Goal: Contribute content: Add original content to the website for others to see

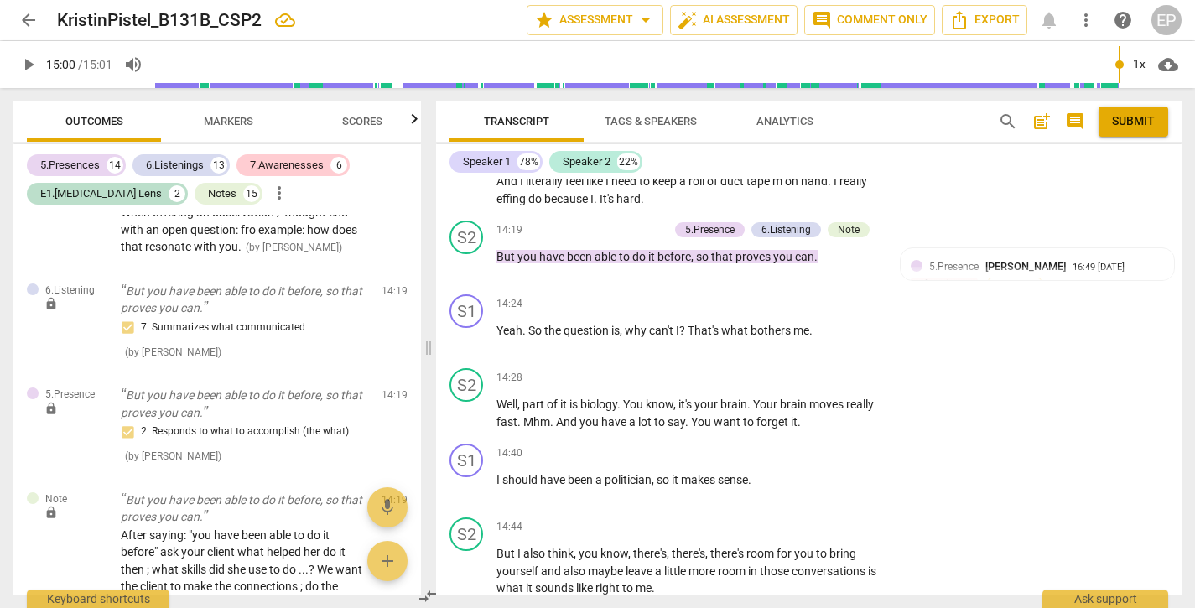
scroll to position [5251, 0]
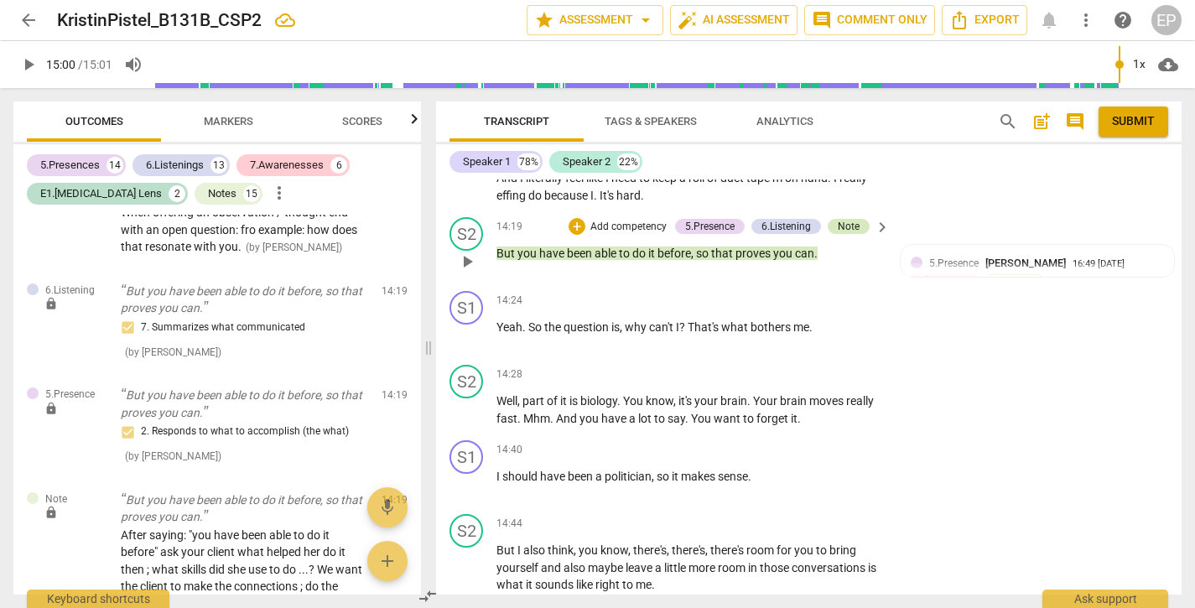
click at [850, 219] on div "Note" at bounding box center [849, 226] width 22 height 15
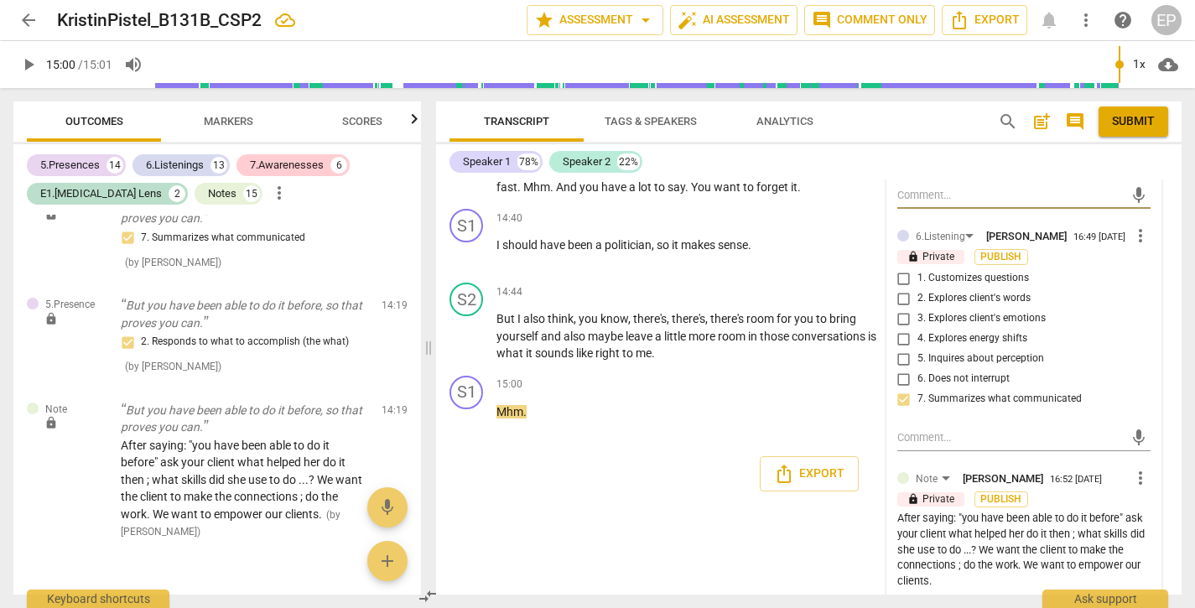
scroll to position [5485, 0]
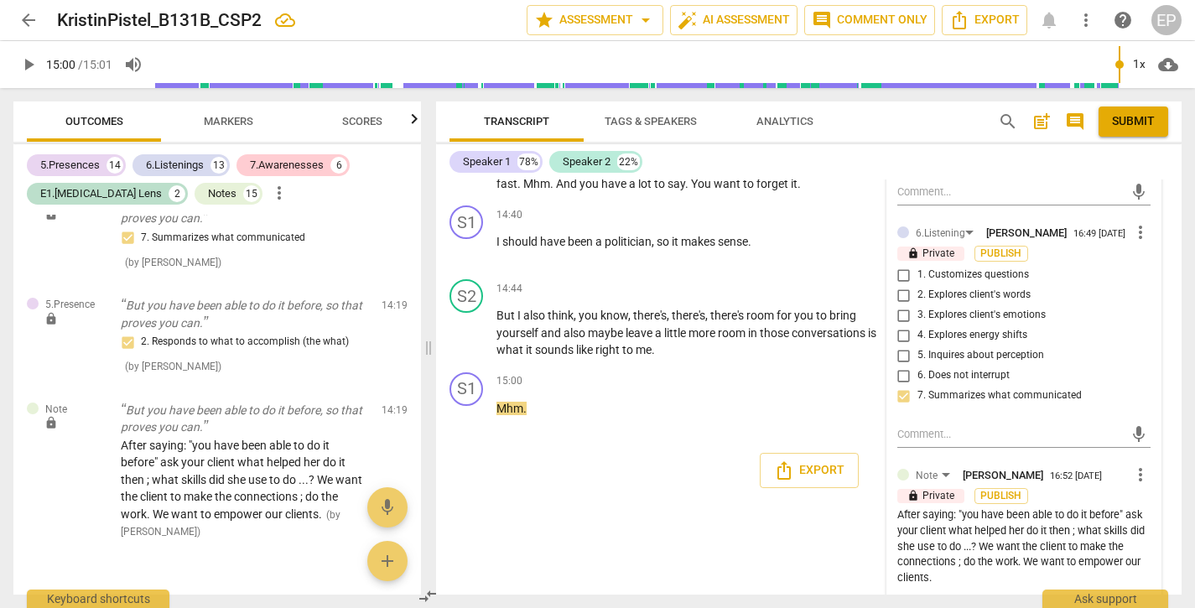
click at [934, 545] on div "After saying: "you have been able to do it before" ask your client what helped …" at bounding box center [1023, 546] width 253 height 79
click at [928, 549] on div "After saying: "you have been able to do it before" ask your client what helped …" at bounding box center [1023, 546] width 253 height 79
click at [1136, 464] on span "more_vert" at bounding box center [1140, 474] width 20 height 20
click at [1136, 449] on li "Edit" at bounding box center [1152, 452] width 58 height 32
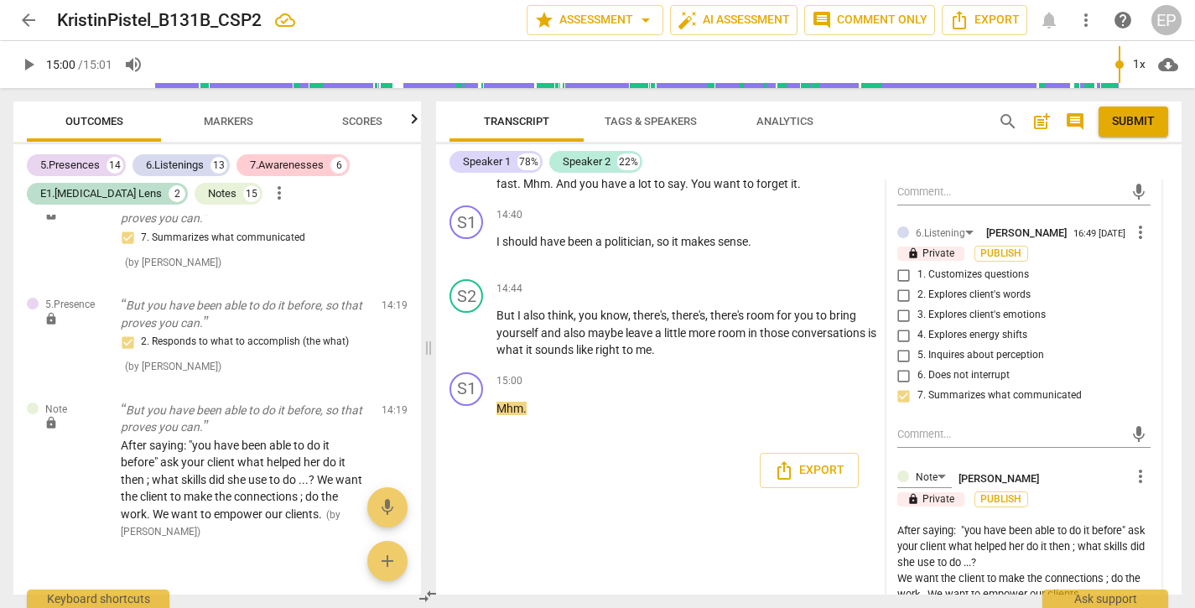
scroll to position [5470, 0]
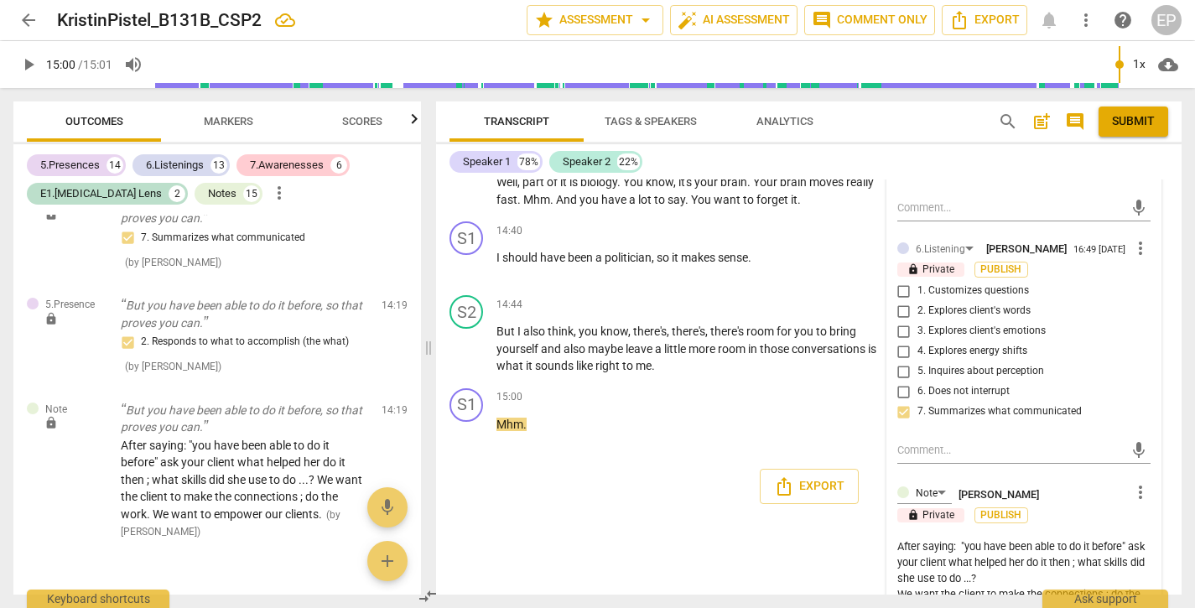
type textarea "CAfter saying: "you have been able to do it before" ask your client what helped…"
type textarea "CaAfter saying: "you have been able to do it before" ask your client what helpe…"
type textarea "CarAfter saying: "you have been able to do it before" ask your client what help…"
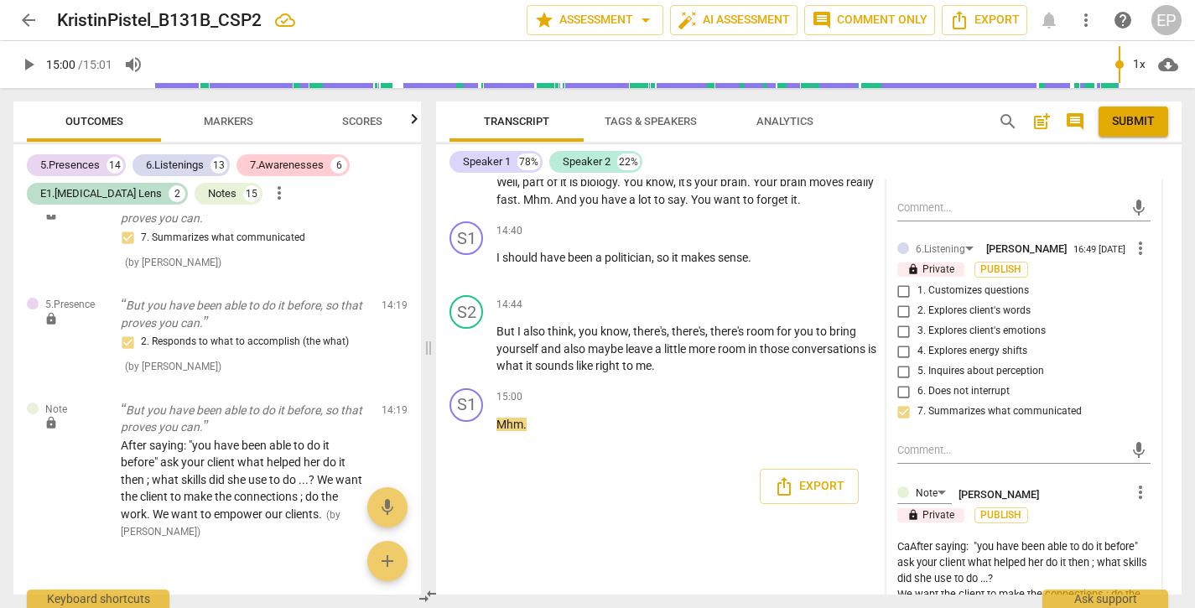
type textarea "CarAfter saying: "you have been able to do it before" ask your client what help…"
type textarea "CareAfter saying: "you have been able to do it before" ask your client what hel…"
type textarea "CarefAfter saying: "you have been able to do it before" ask your client what he…"
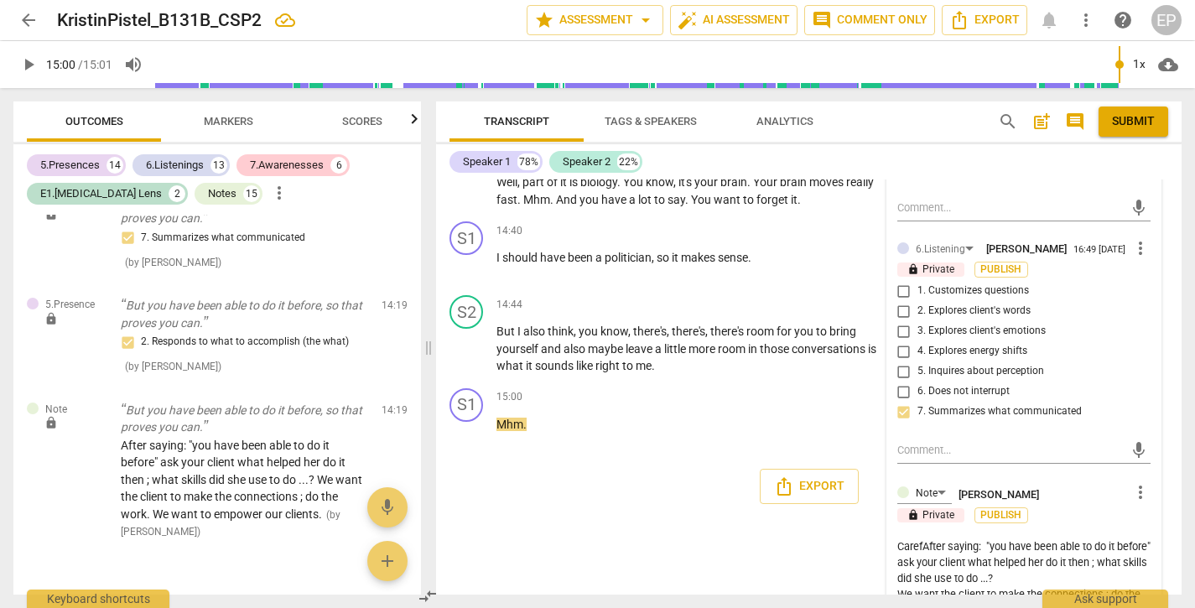
type textarea "CarefuAfter saying: "you have been able to do it before" ask your client what h…"
type textarea "CarefulAfter saying: "you have been able to do it before" ask your client what …"
type textarea "Careful After saying: "you have been able to do it before" ask your client what…"
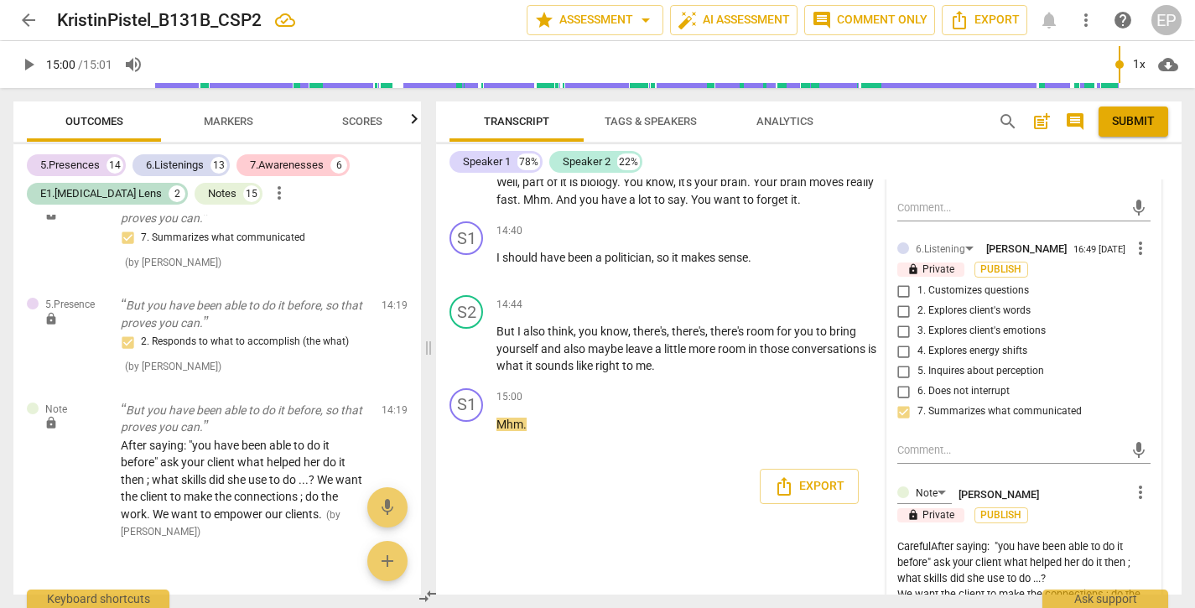
type textarea "Careful After saying: "you have been able to do it before" ask your client what…"
type textarea "Careful tAfter saying: "you have been able to do it before" ask your client wha…"
type textarea "Careful toAfter saying: "you have been able to do it before" ask your client wh…"
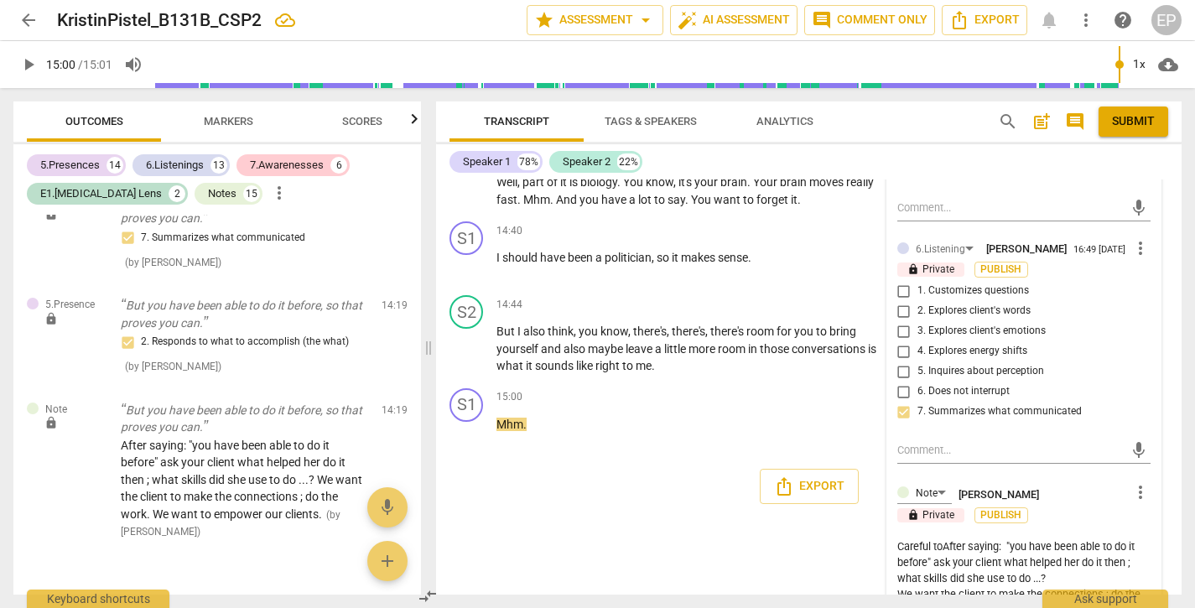
type textarea "Careful to After saying: "you have been able to do it before" ask your client w…"
type textarea "Careful to aAfter saying: "you have been able to do it before" ask your client …"
type textarea "Careful to asAfter saying: "you have been able to do it before" ask your client…"
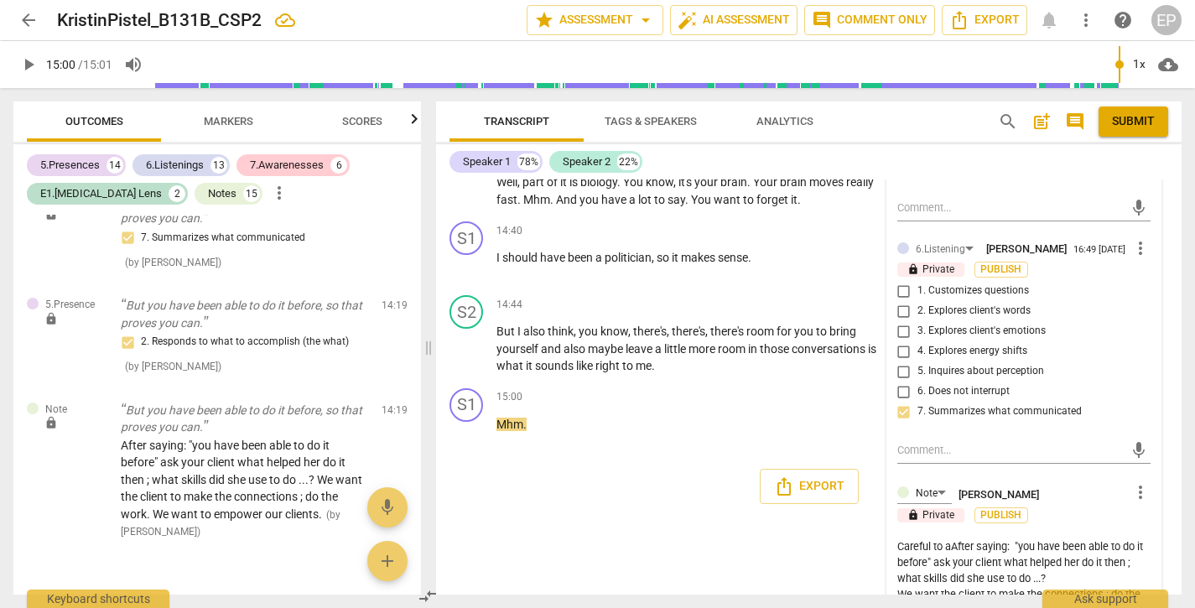
type textarea "Careful to asAfter saying: "you have been able to do it before" ask your client…"
type textarea "Careful to askAfter saying: "you have been able to do it before" ask your clien…"
type textarea "Careful to ask After saying: "you have been able to do it before" ask your clie…"
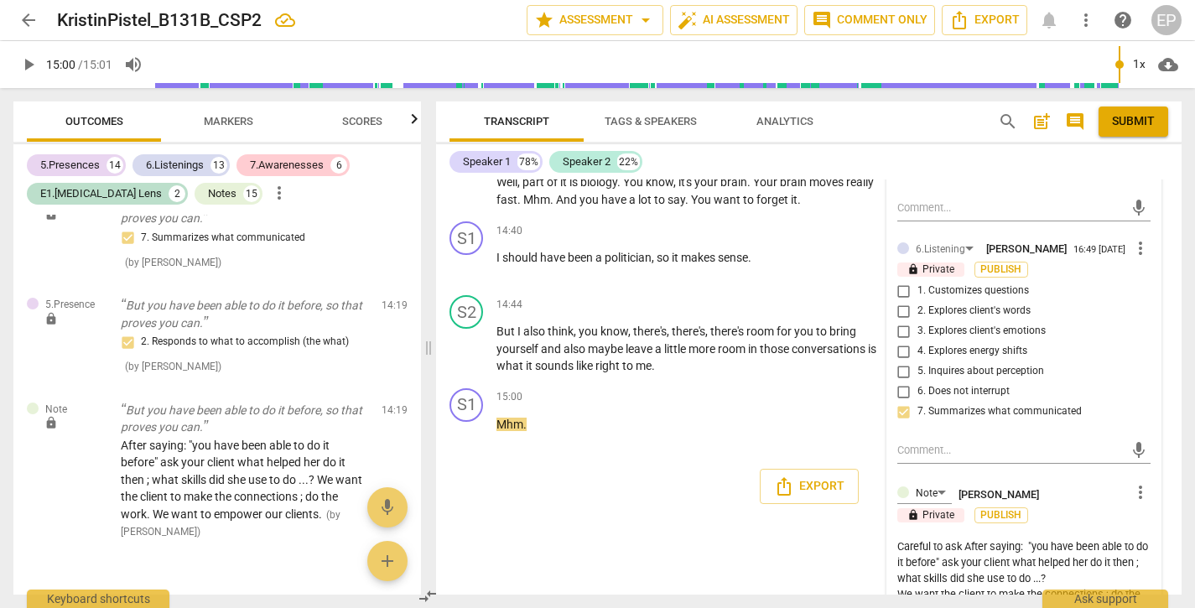
type textarea "Careful to ask vAfter saying: "you have been able to do it before" ask your cli…"
type textarea "Careful to ask vsAfter saying: "you have been able to do it before" ask your cl…"
type textarea "Careful to ask vs After saying: "you have been able to do it before" ask your c…"
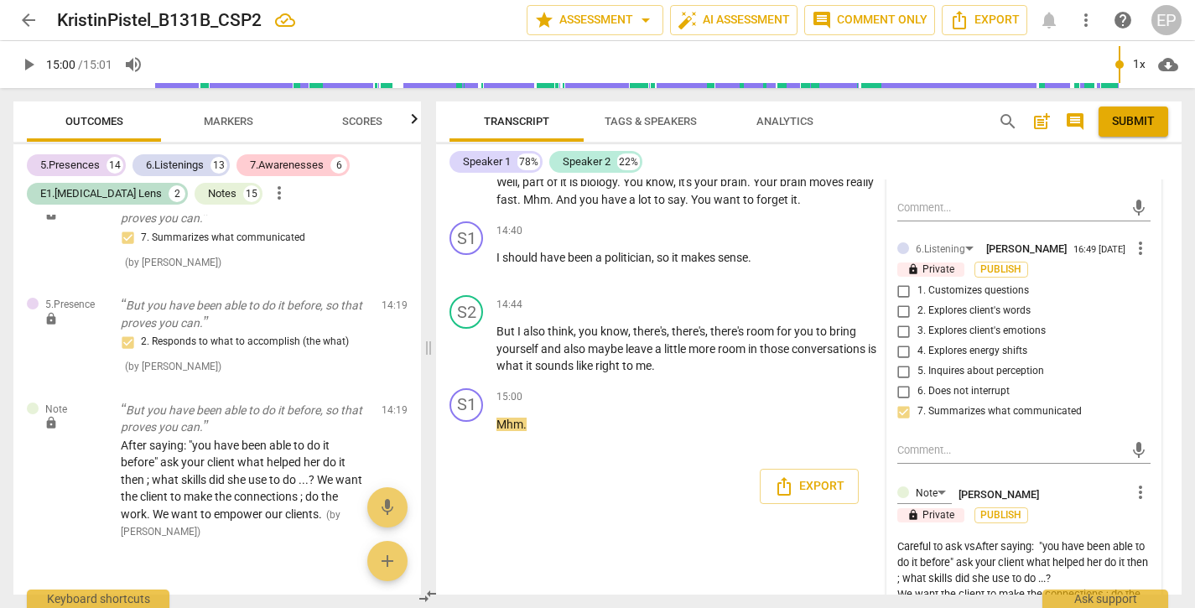
type textarea "Careful to ask vs After saying: "you have been able to do it before" ask your c…"
type textarea "Careful to ask vs tAfter saying: "you have been able to do it before" ask your …"
type textarea "Careful to ask vs teAfter saying: "you have been able to do it before" ask your…"
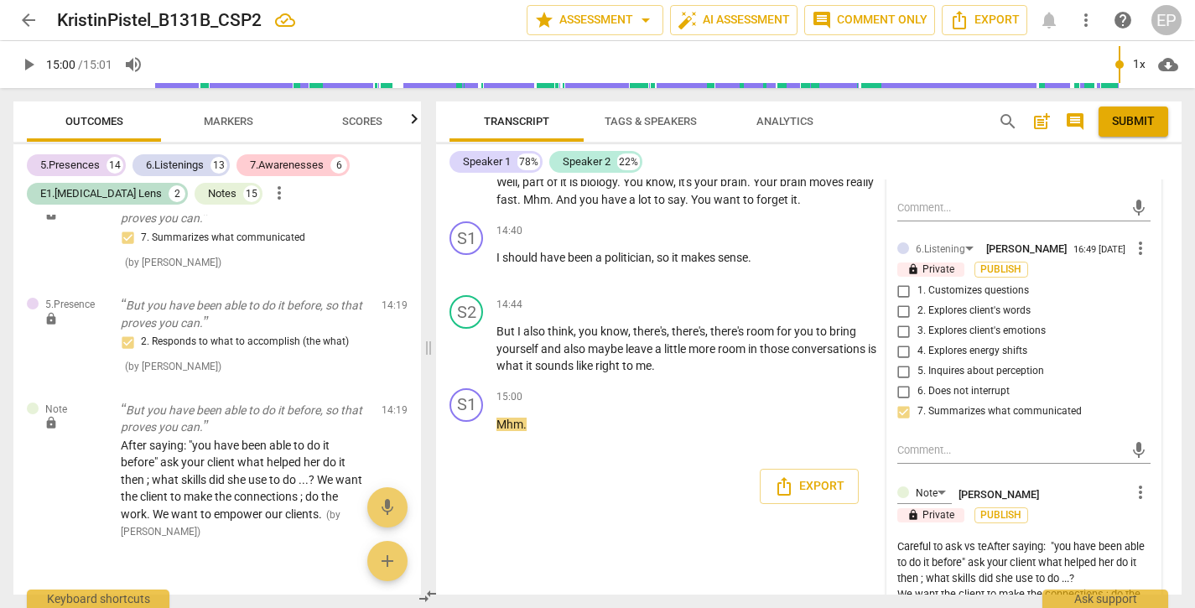
type textarea "Careful to ask vs telAfter saying: "you have been able to do it before" ask you…"
type textarea "Careful to ask vs tellAfter saying: "you have been able to do it before" ask yo…"
type textarea "Careful to ask vs tell.After saying: "you have been able to do it before" ask y…"
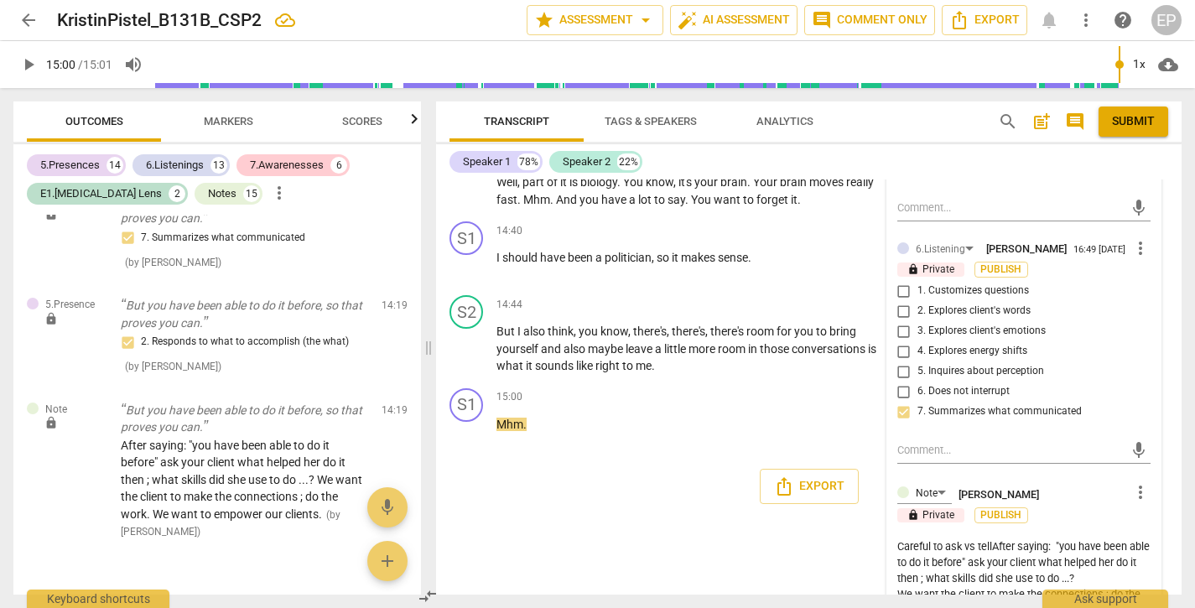
type textarea "Careful to ask vs tell.After saying: "you have been able to do it before" ask y…"
type textarea "Careful to ask vs tell. After saying: "you have been able to do it before" ask …"
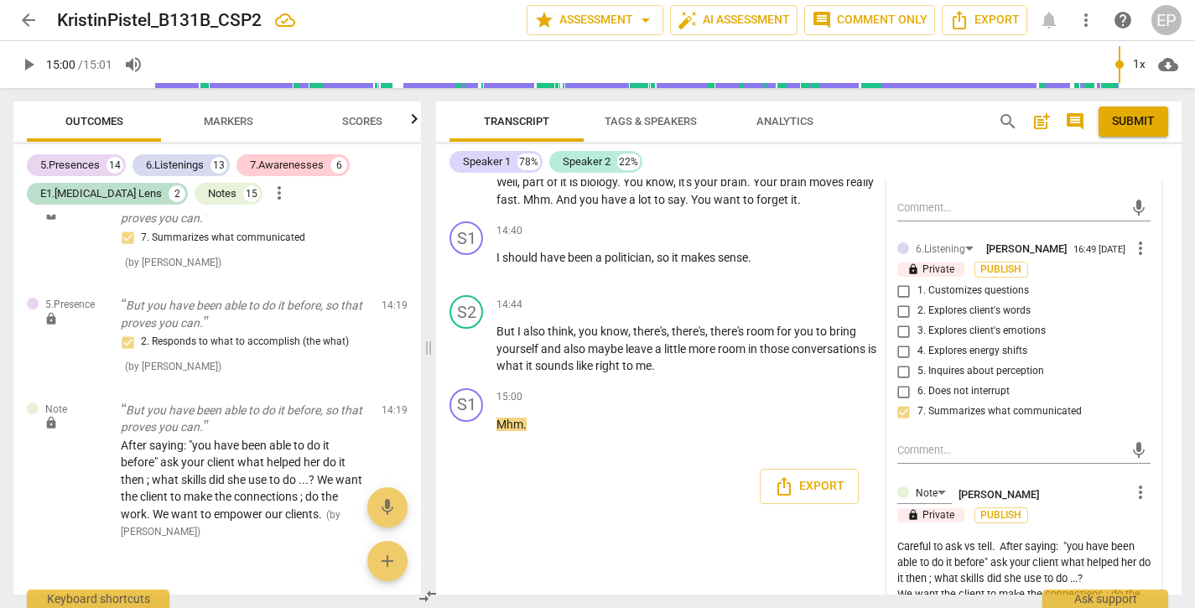
type textarea "Careful to ask vs tell. After saying: "you have been able to do it before" ask …"
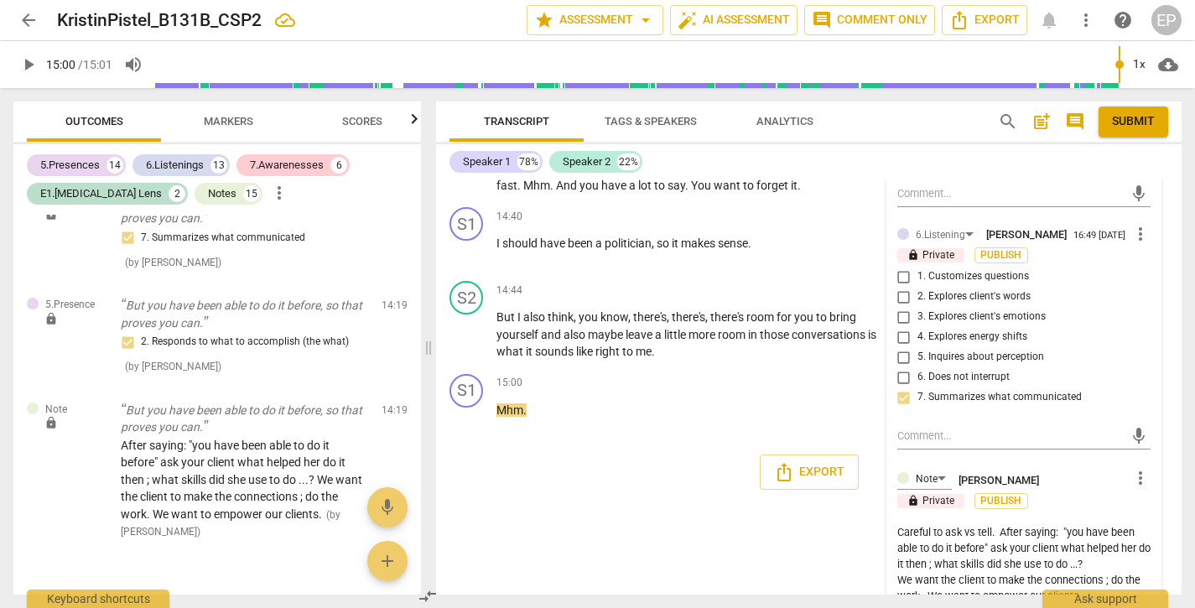
type textarea "Careful to ask vs tell. After saying: "you have been able to do it before" ask …"
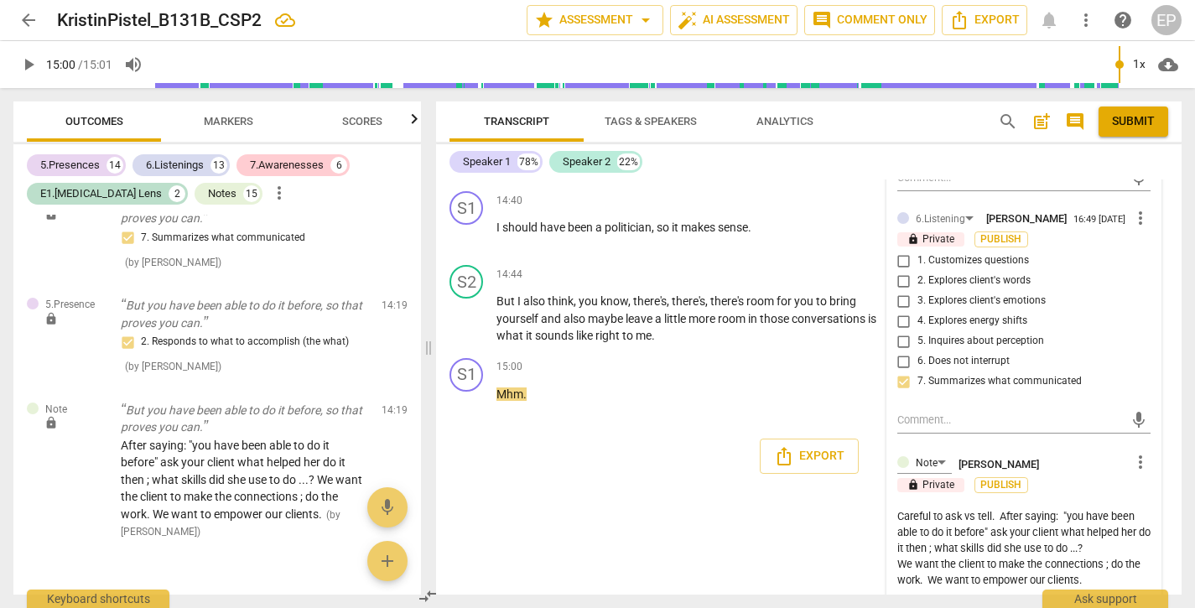
type textarea "Careful to ask vs tell. After saying: "you have been able to do it before" ask …"
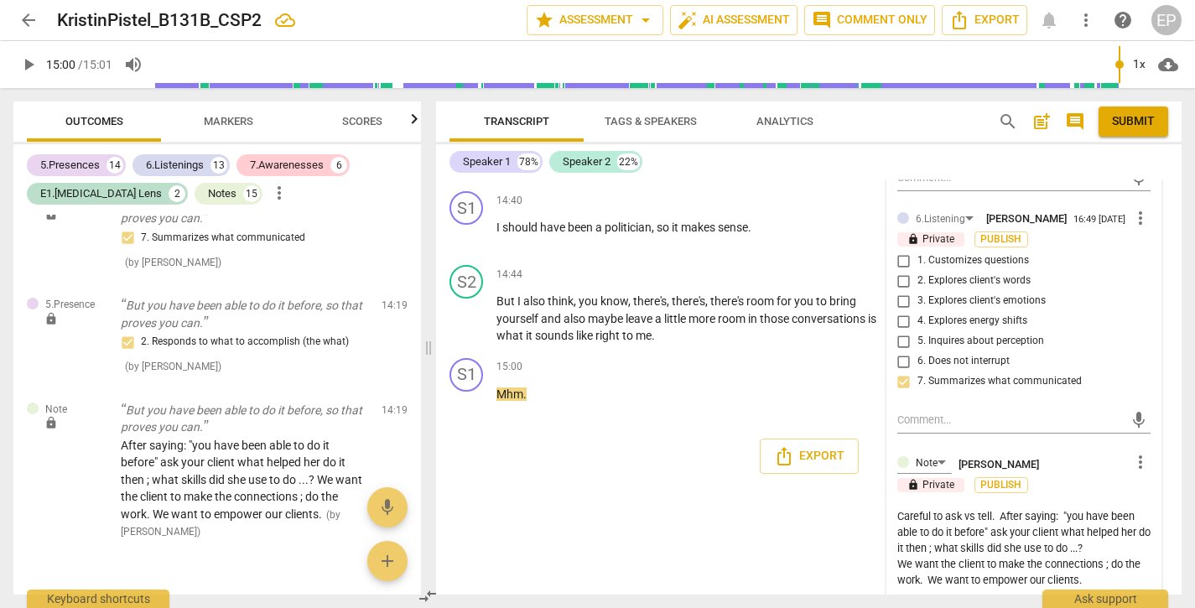
type textarea "Careful to ask vs tell. After saying: "you have been able to do it before" ask …"
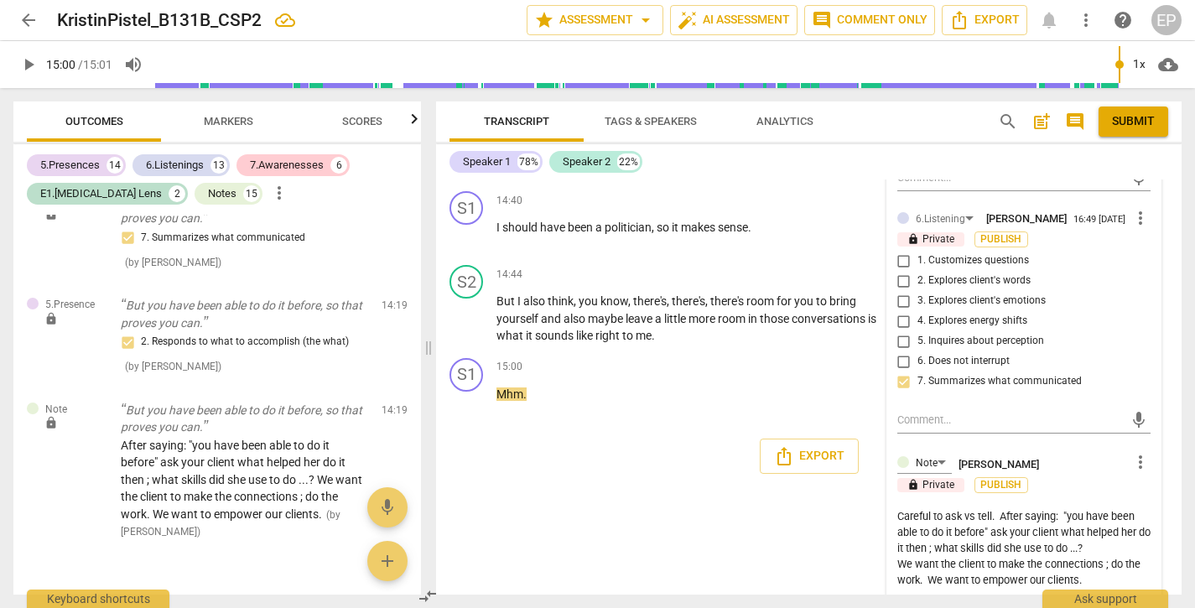
type textarea "Careful to ask vs tell. After saying: "you have been able to do it before" ask …"
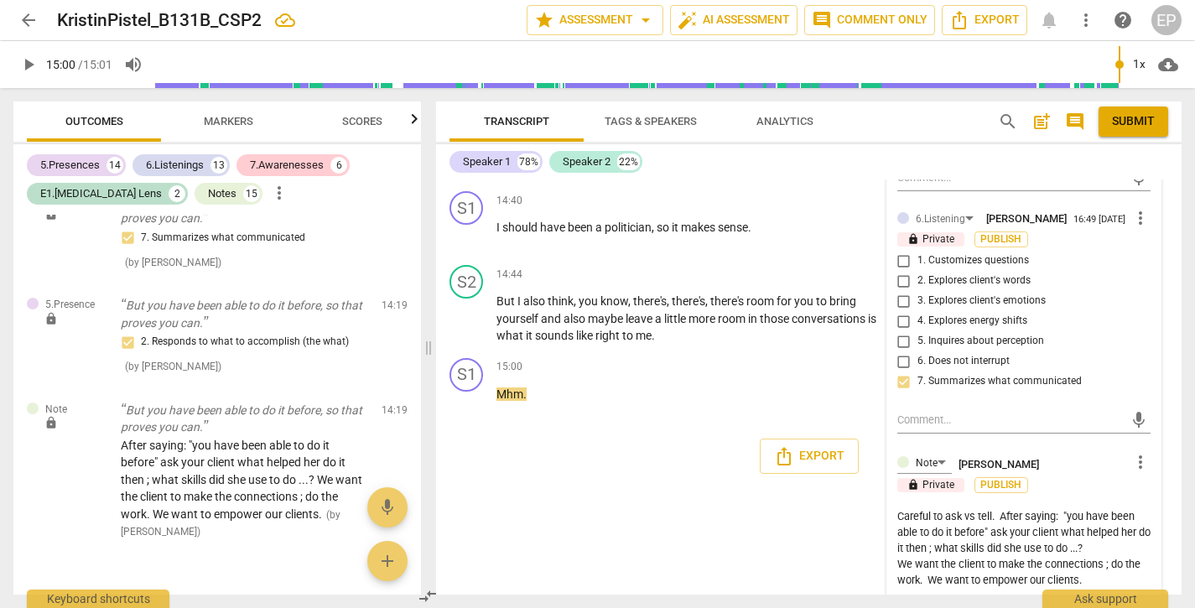
type textarea "Careful to ask vs tell. After saying: "you have been able to do it before" ask …"
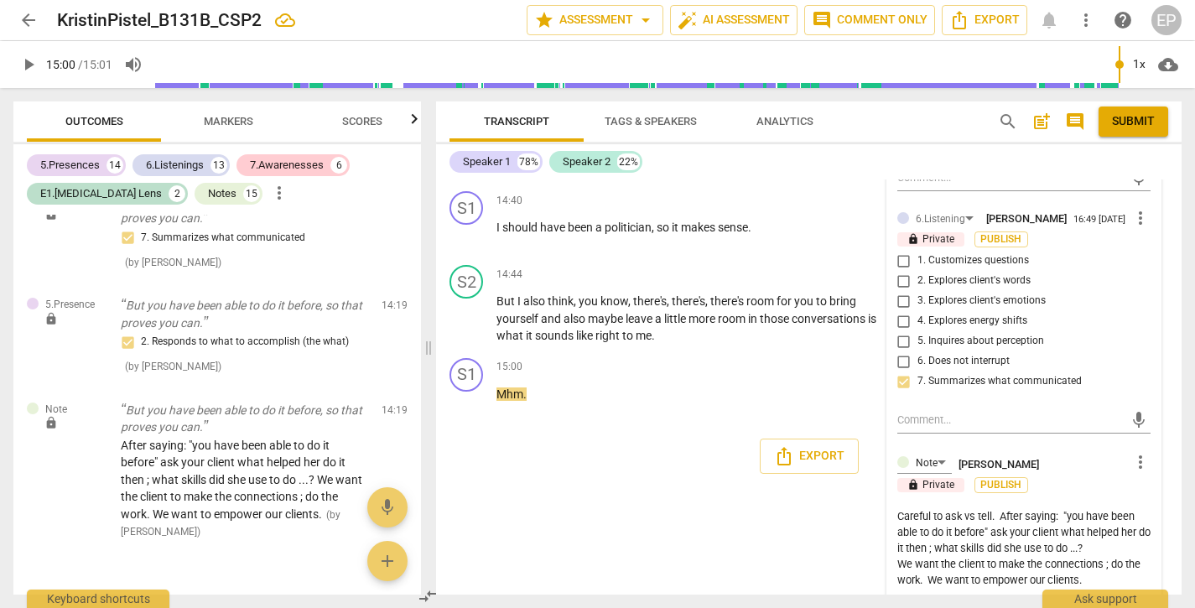
type textarea "Careful to ask vs tell. After saying: "you have been able to do it before" ask …"
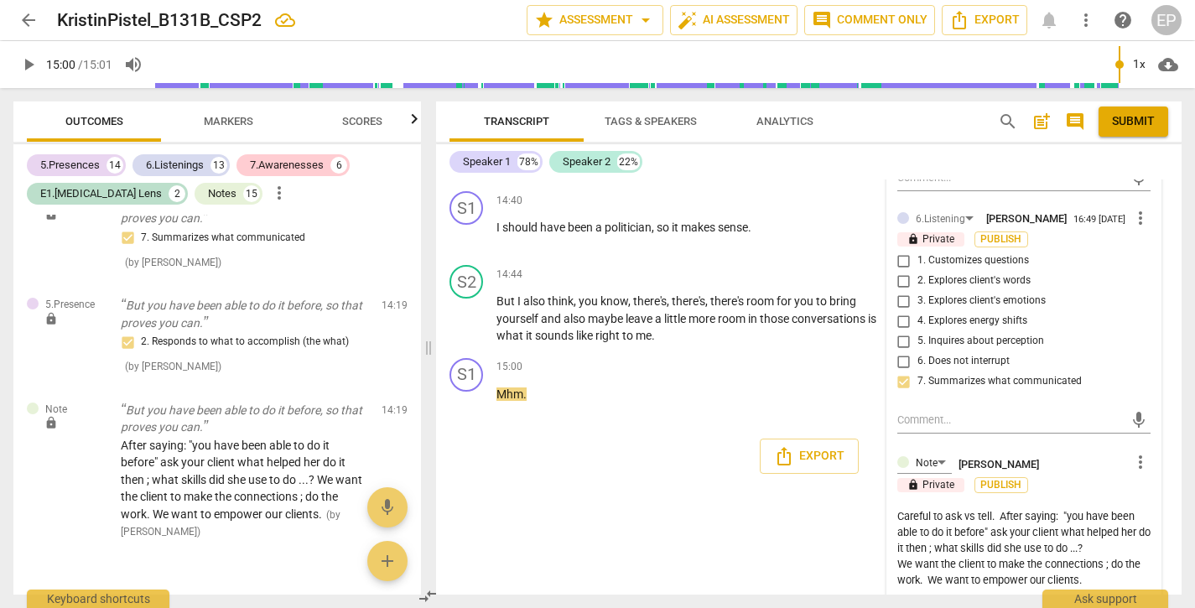
type textarea "Careful to ask vs tell. After saying: "you have been able to do it before" ask …"
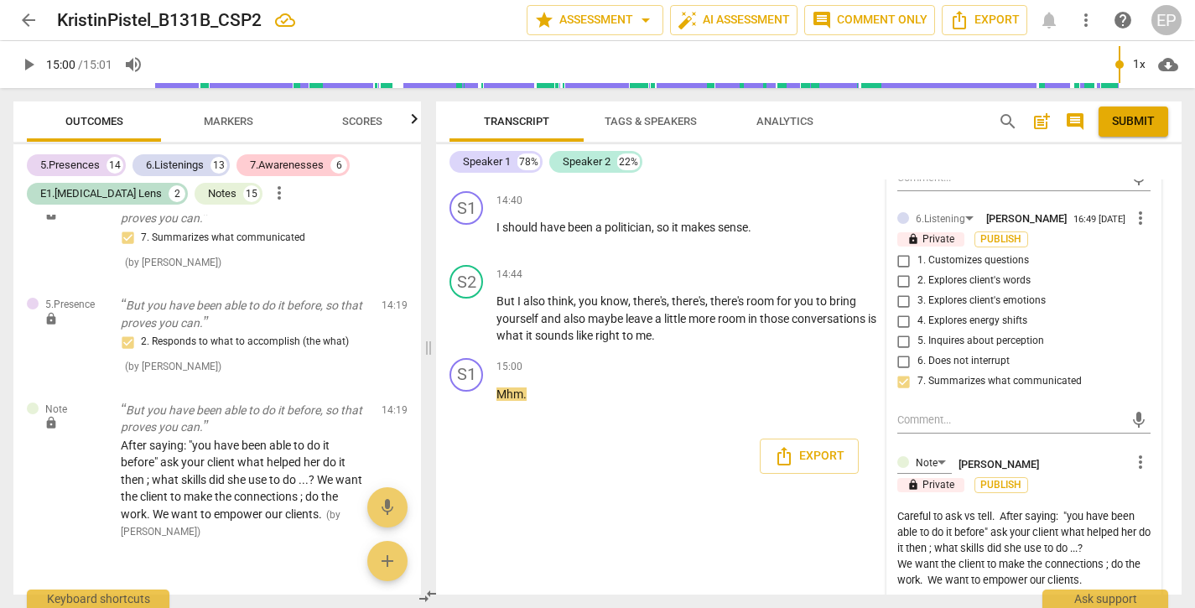
type textarea "Careful to ask vs tell. After saying: "you have been able to do it before" ask …"
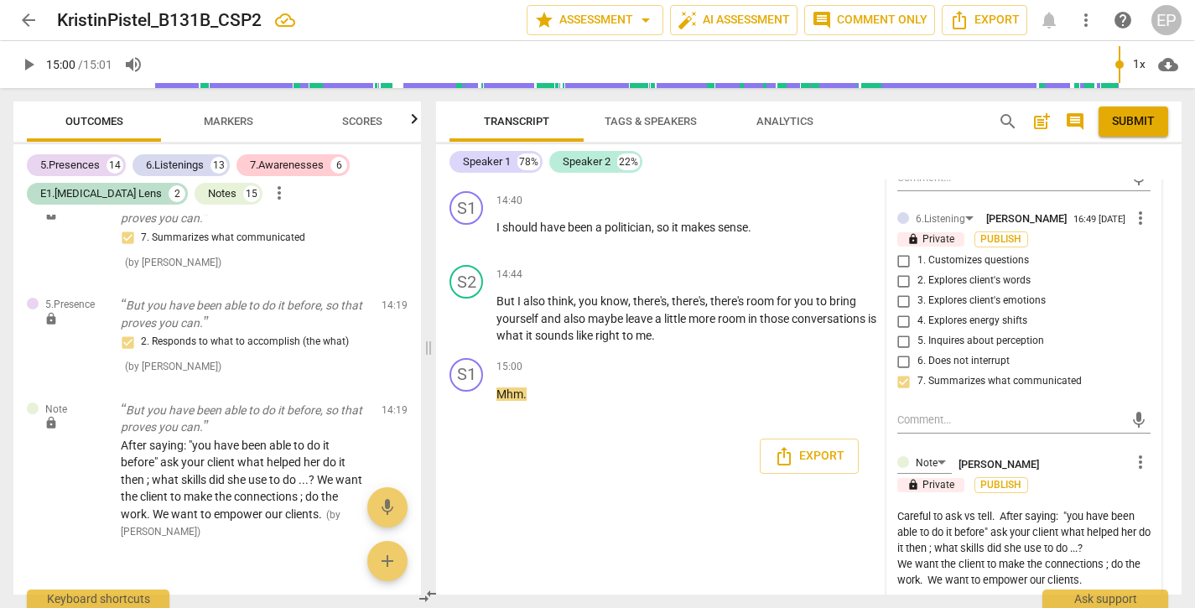
type textarea "Careful to ask vs tell. After saying: "you have been able to do it before" ask …"
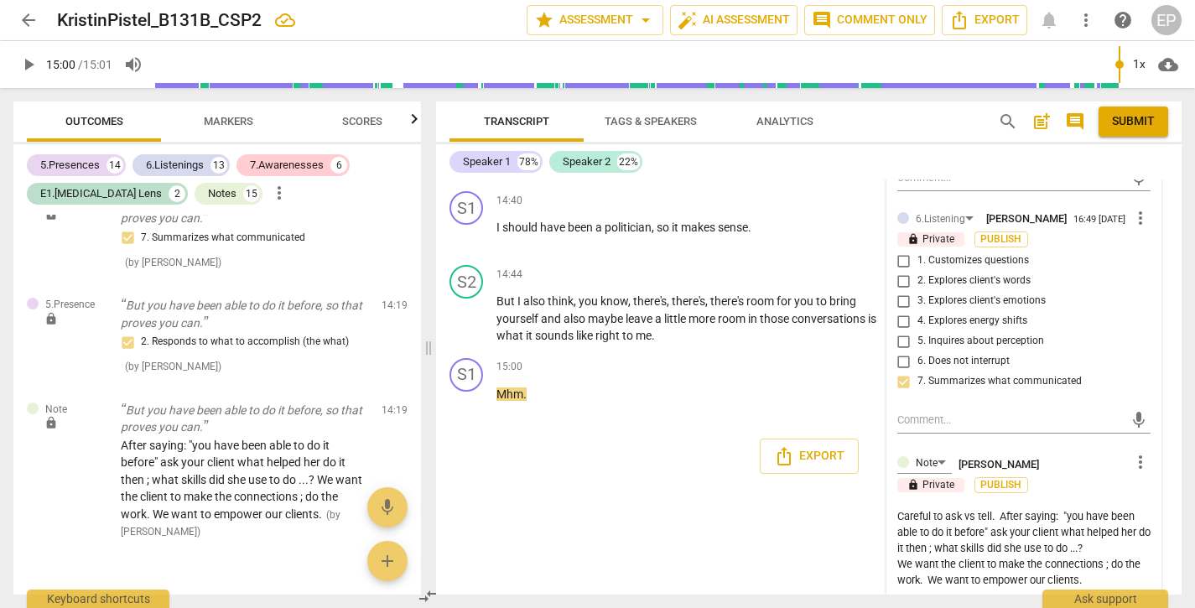
type textarea "Careful to ask vs tell. After saying: "you have been able to do it before" ask …"
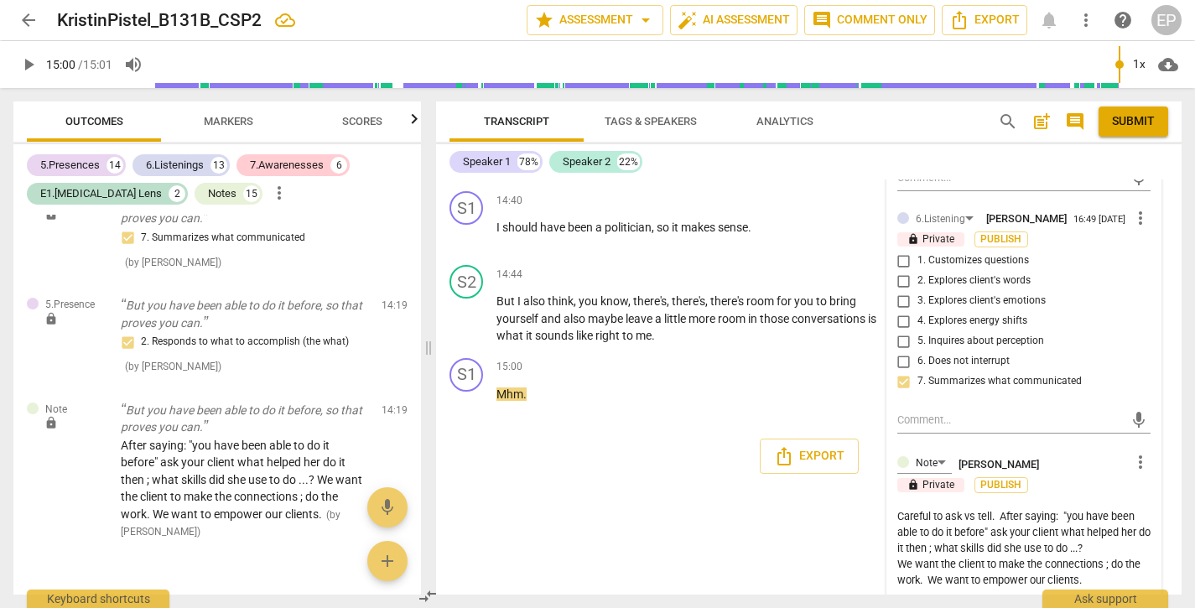
type textarea "Careful to ask vs tell. After saying: "you have been able to do it before" ask …"
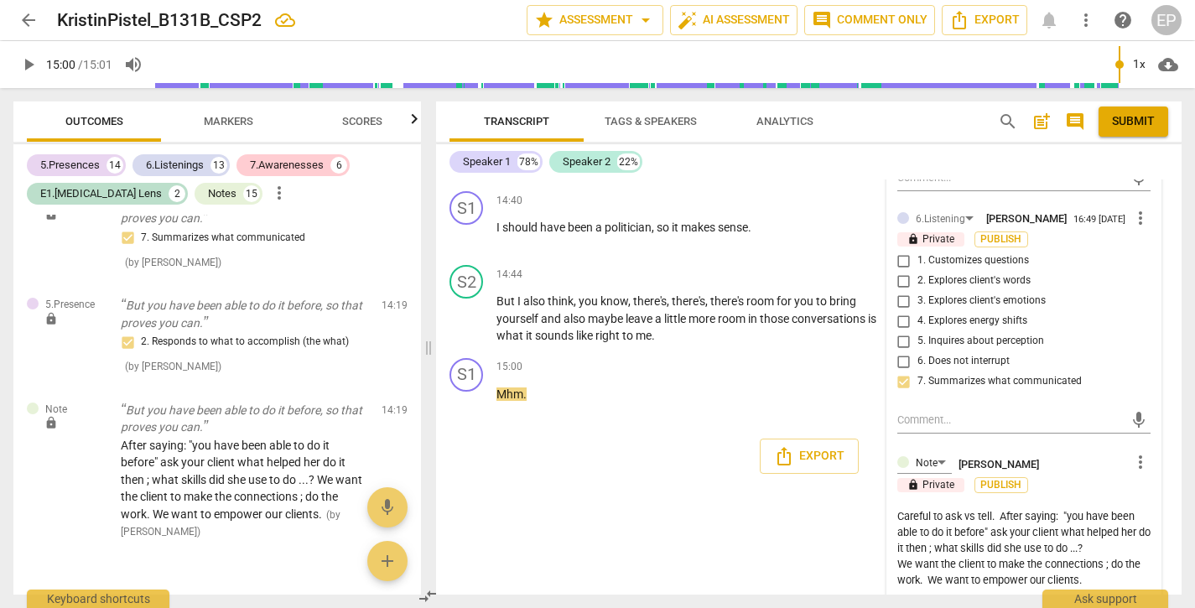
type textarea "Careful to ask vs tell. After saying: "you have been able to do it before" ask …"
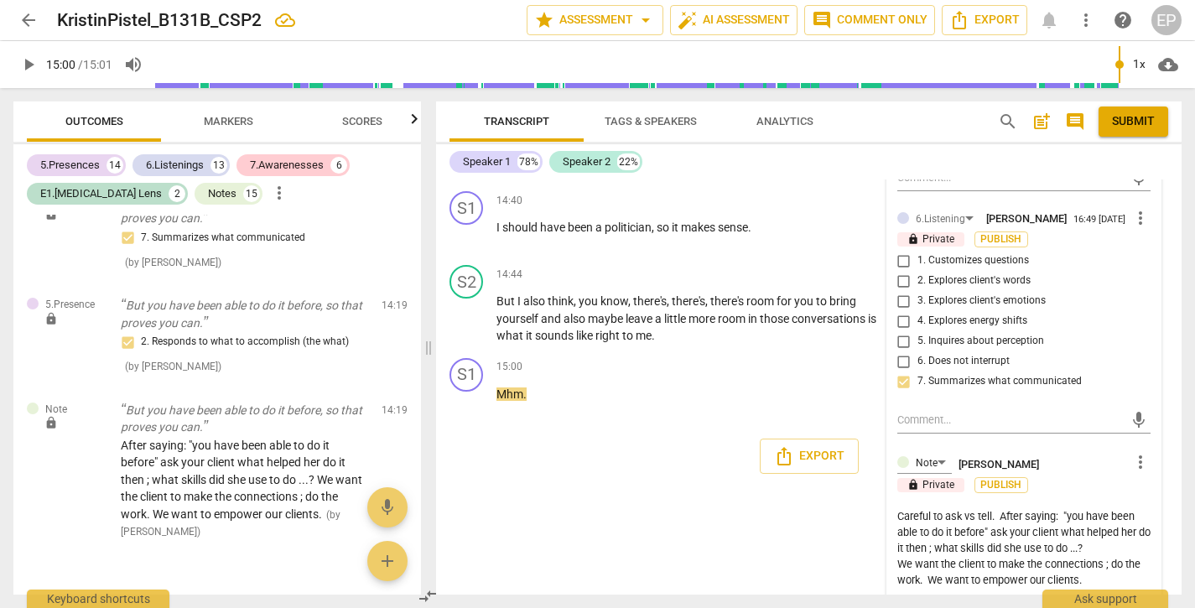
type textarea "Careful to ask vs tell. After saying: "you have been able to do it before" ask …"
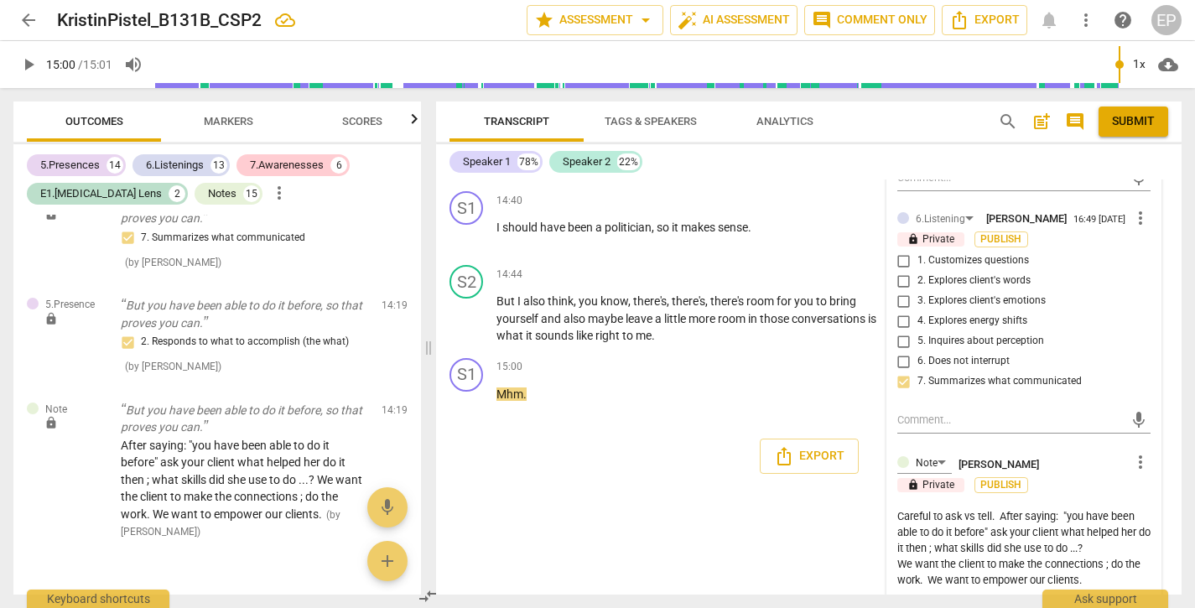
type textarea "Careful to ask vs tell. After saying: "you have been able to do it before" ask …"
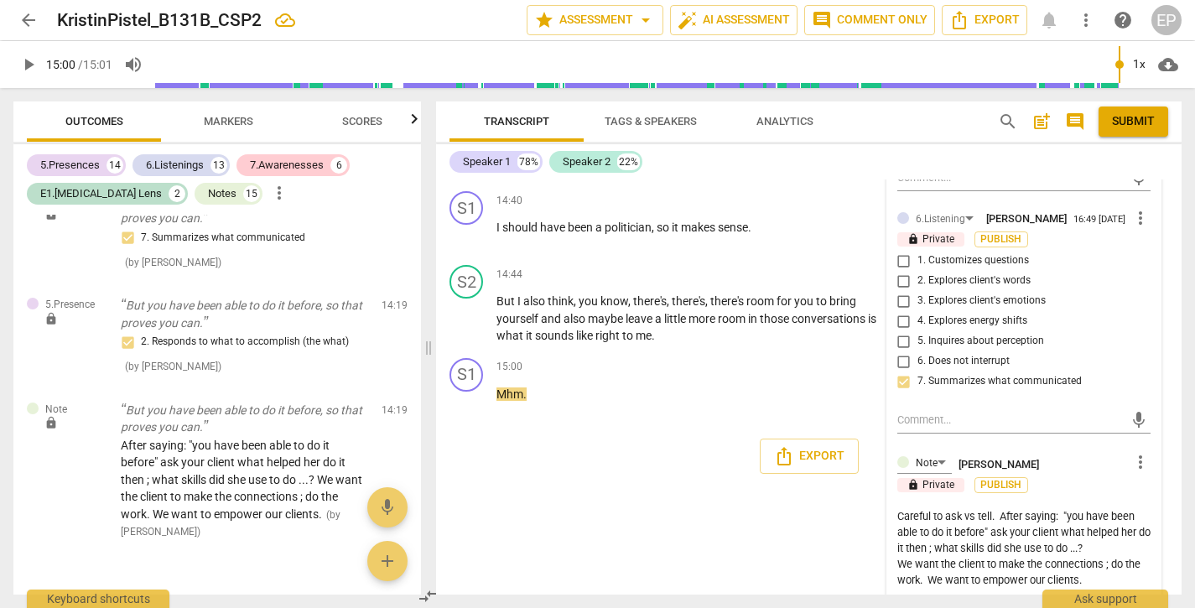
type textarea "Careful to ask vs tell. After saying: "you have been able to do it before" ask …"
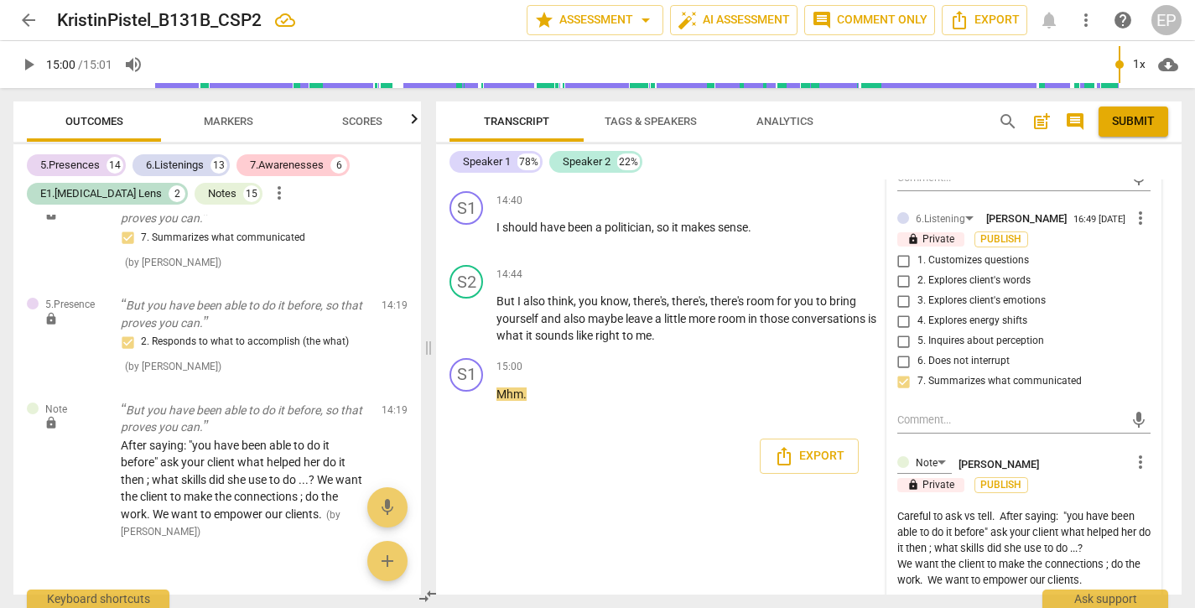
type textarea "Careful to ask vs tell. After saying: "you have been able to do it before" ask …"
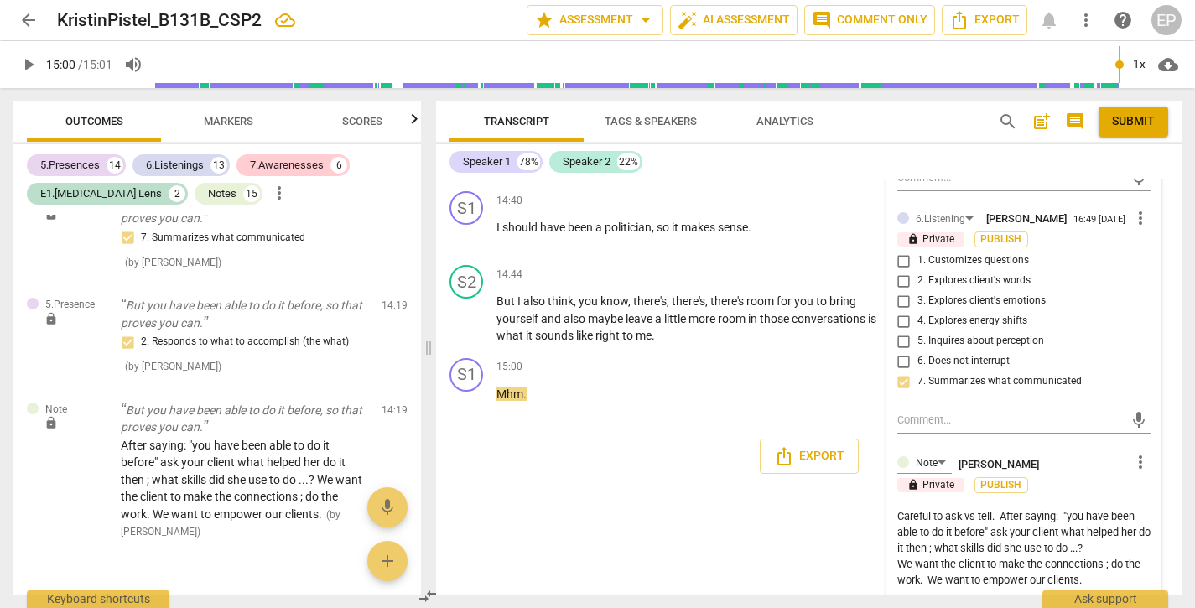
type textarea "Careful to ask vs tell. After saying: "you have been able to do it before" ask …"
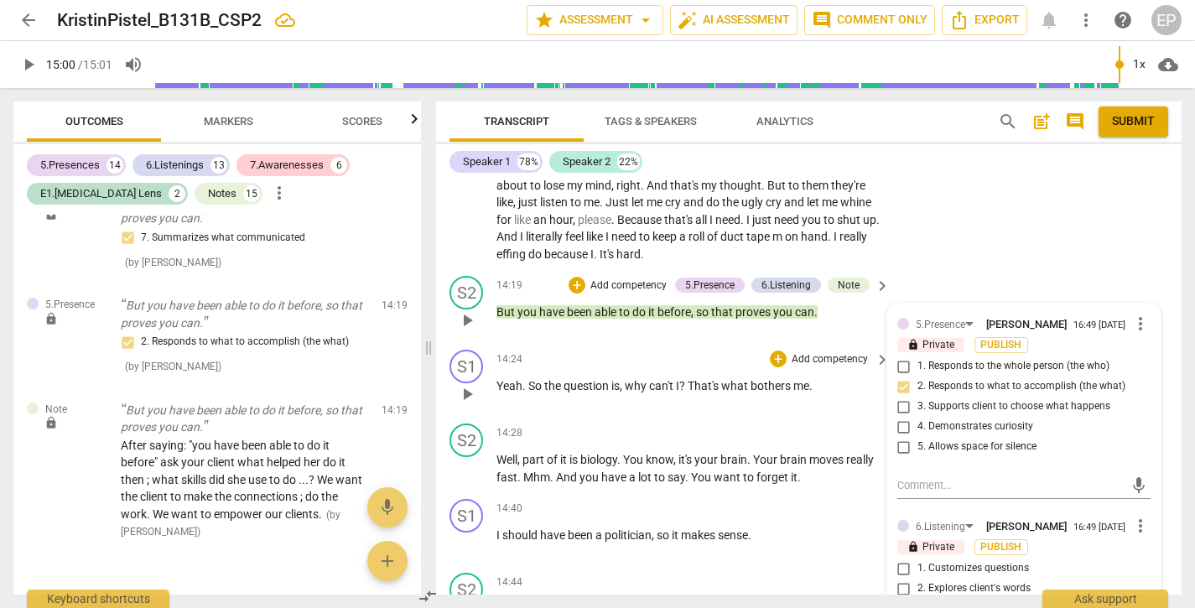
scroll to position [5194, 0]
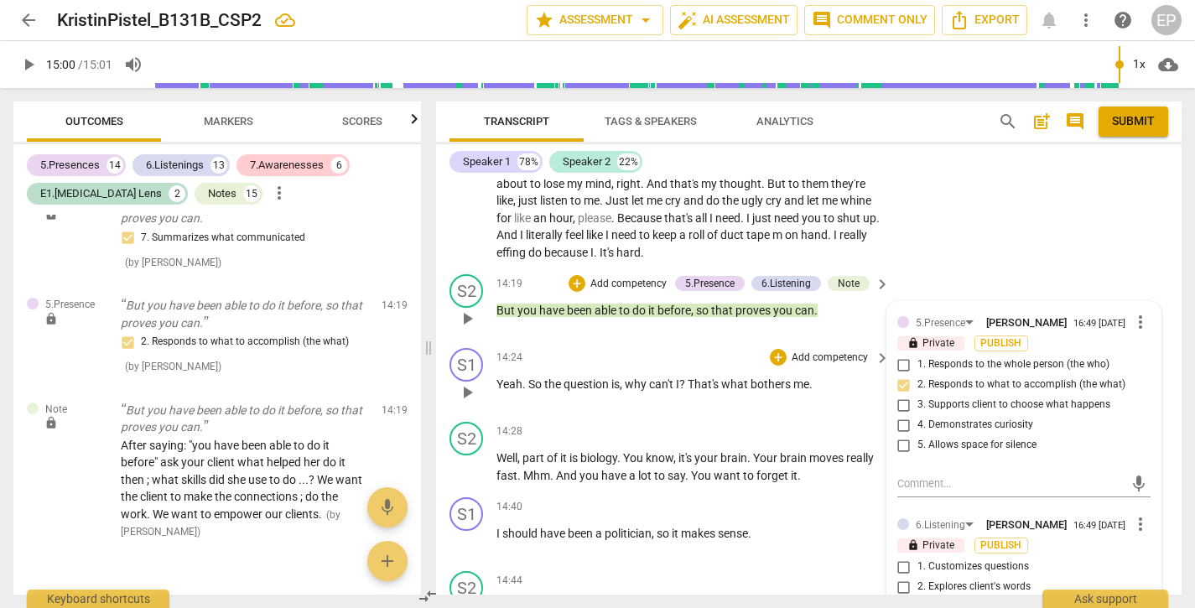
type textarea "Careful to ask vs tell. After saying: "you have been able to do it before" ask …"
drag, startPoint x: 528, startPoint y: 348, endPoint x: 691, endPoint y: 347, distance: 162.6
click at [692, 376] on p "Yeah . So the question is , why can't I ? That's what bothers me ." at bounding box center [688, 385] width 385 height 18
copy p "So the question is , why can't I ?"
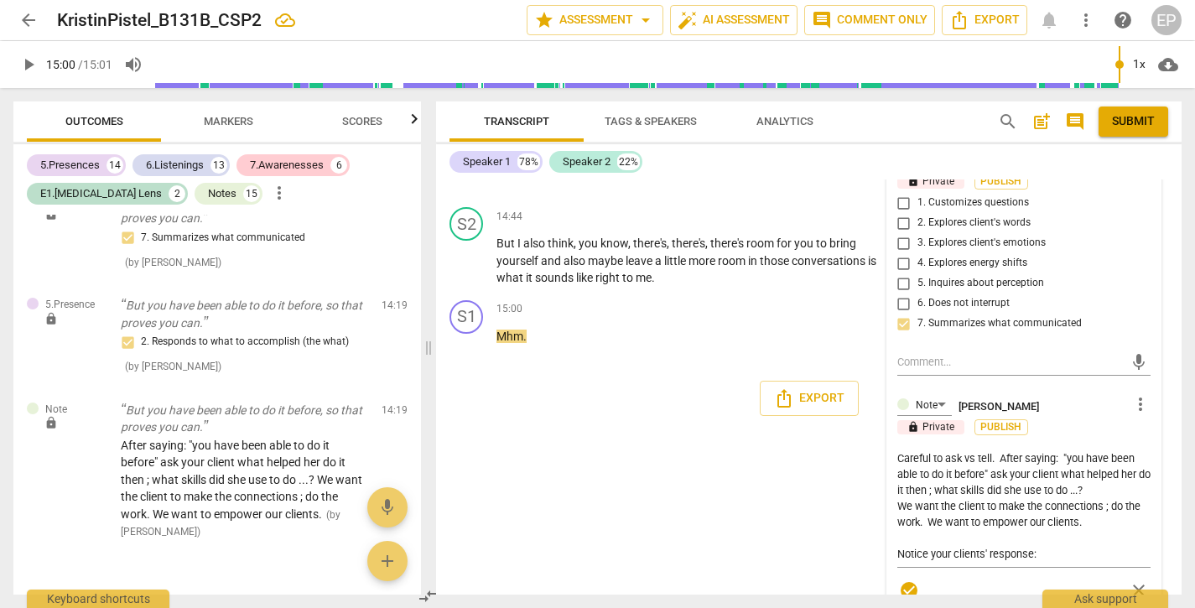
scroll to position [5556, 0]
click at [1053, 533] on textarea "Careful to ask vs tell. After saying: "you have been able to do it before" ask …" at bounding box center [1023, 508] width 253 height 112
type textarea "Careful to ask vs tell. After saying: "you have been able to do it before" ask …"
paste textarea "So the question is, why can't I?"
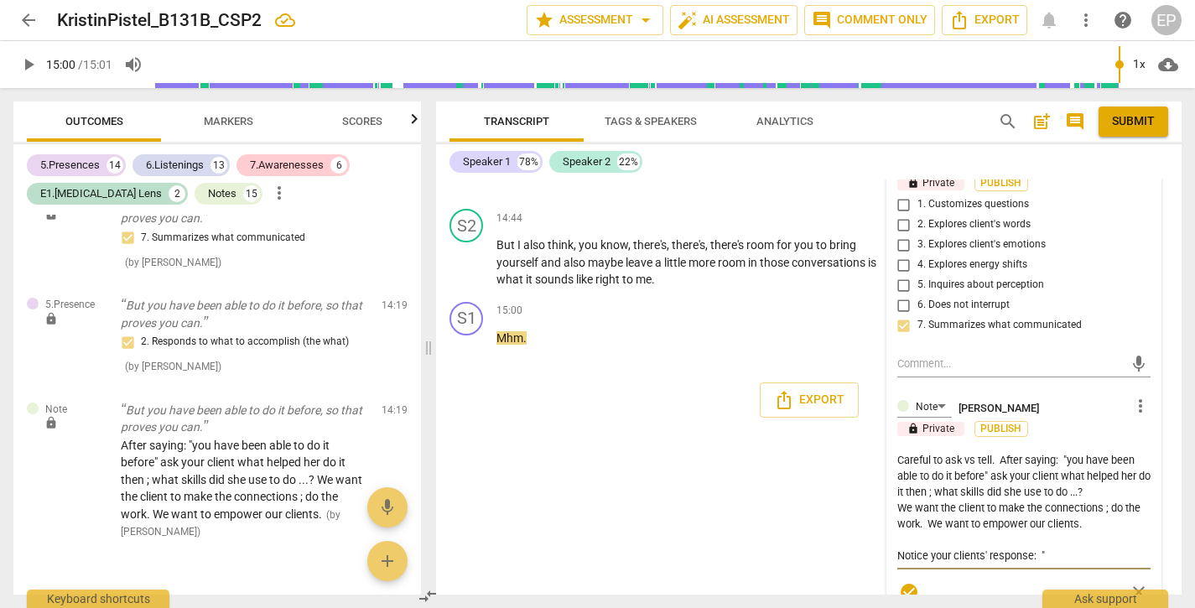
type textarea "Careful to ask vs tell. After saying: "you have been able to do it before" ask …"
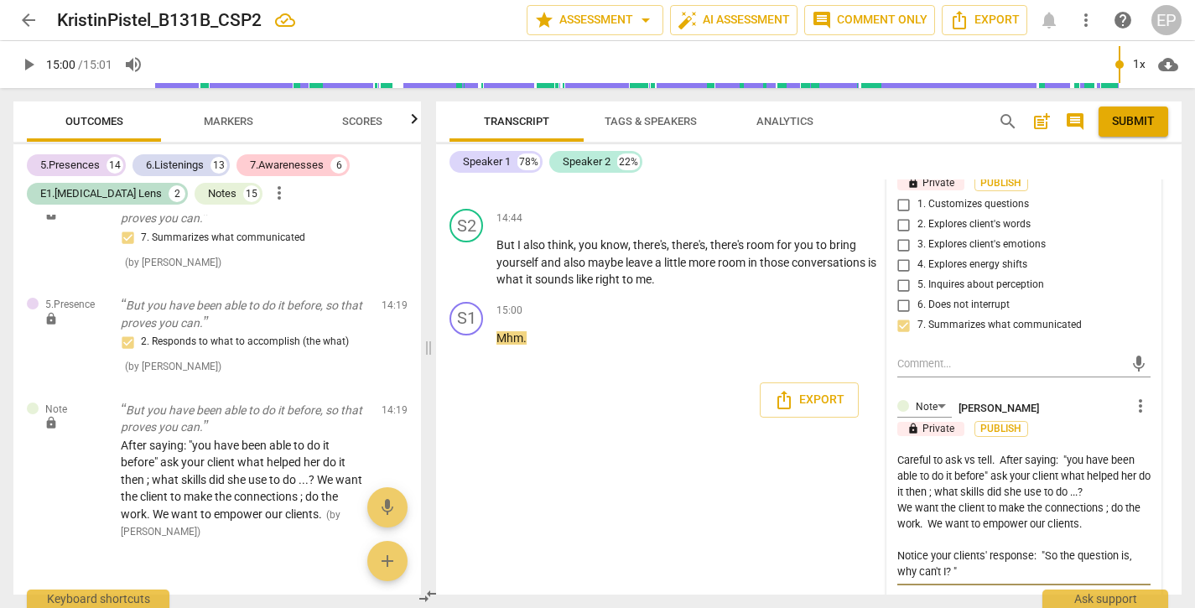
type textarea "Careful to ask vs tell. After saying: "you have been able to do it before" ask …"
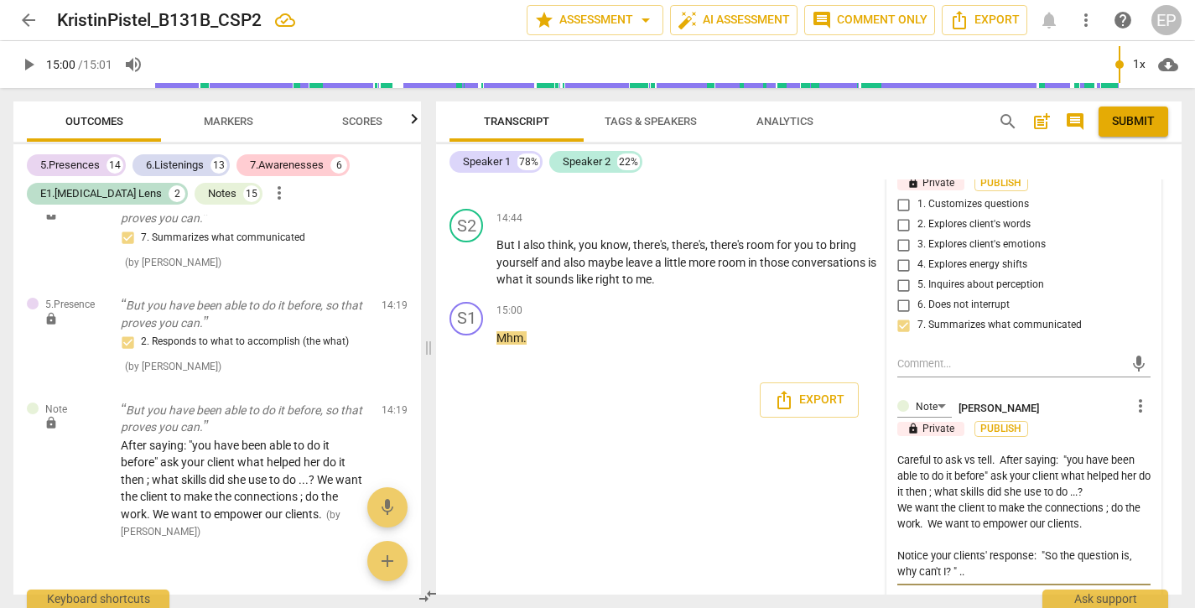
type textarea "Careful to ask vs tell. After saying: "you have been able to do it before" ask …"
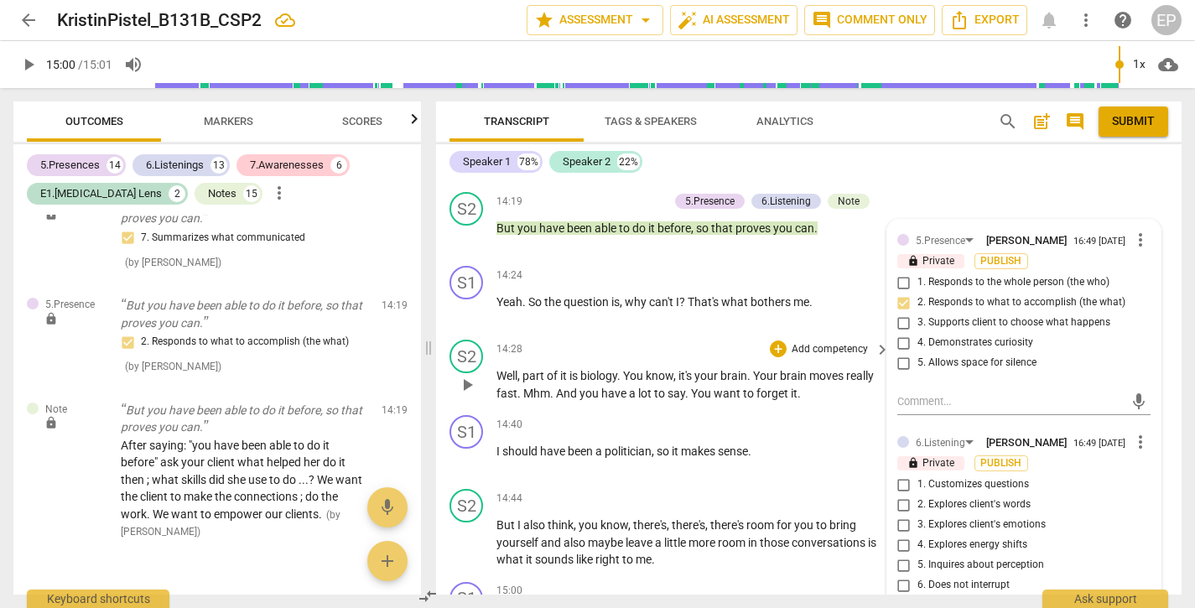
scroll to position [5281, 0]
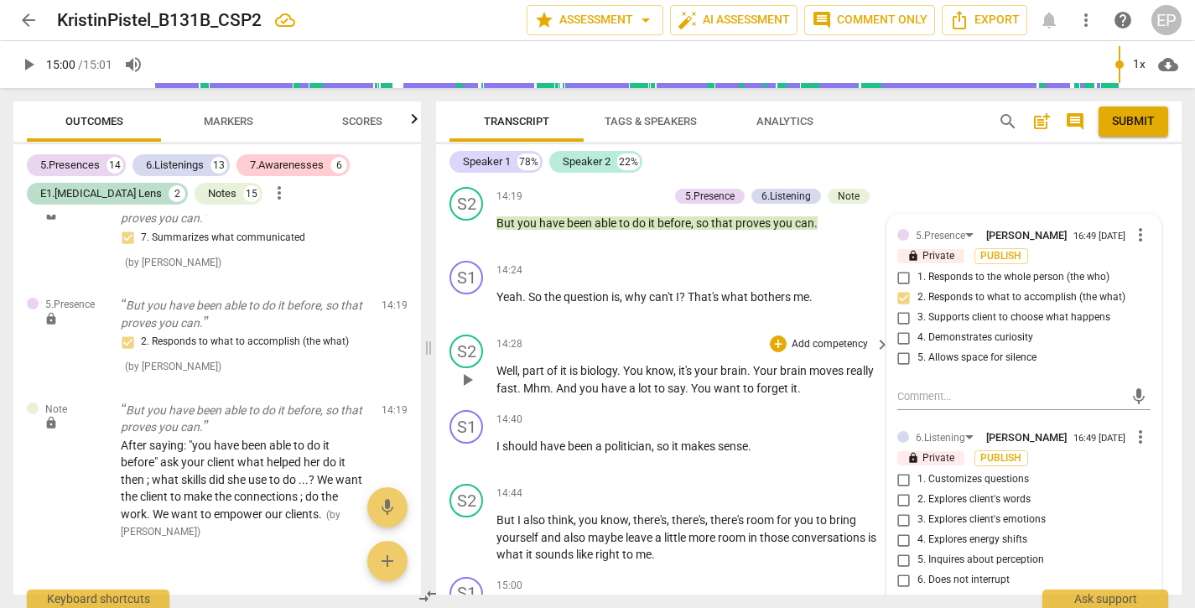
type textarea "Careful to ask vs tell. After saying: "you have been able to do it before" ask …"
click at [464, 370] on span "play_arrow" at bounding box center [467, 380] width 20 height 20
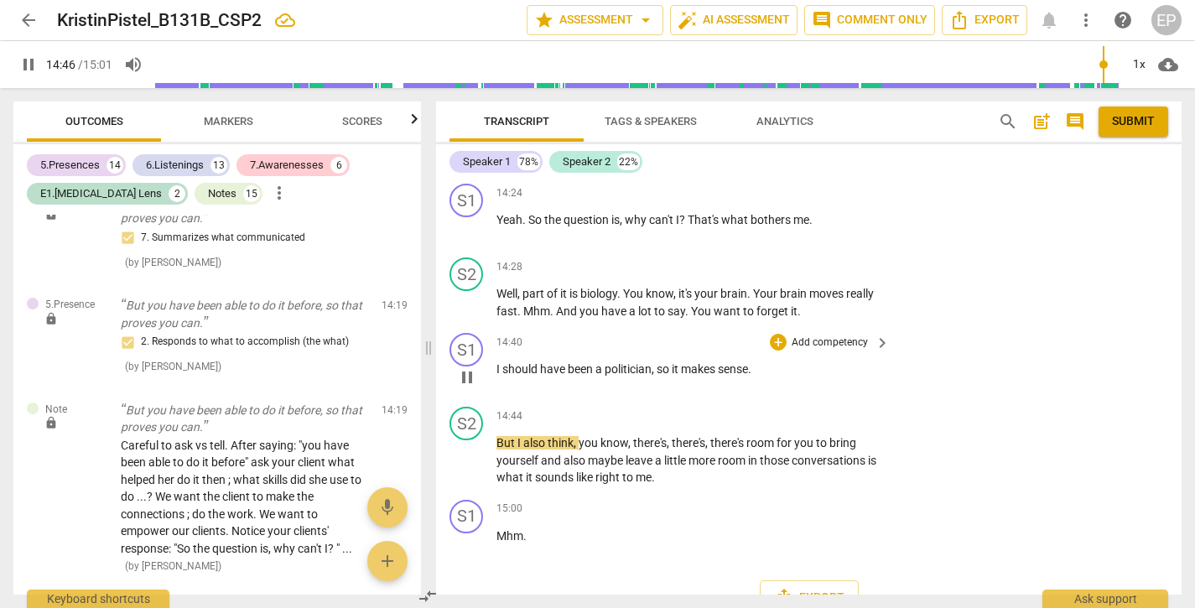
scroll to position [5356, 0]
type input "901"
click at [777, 260] on div "+" at bounding box center [778, 268] width 17 height 17
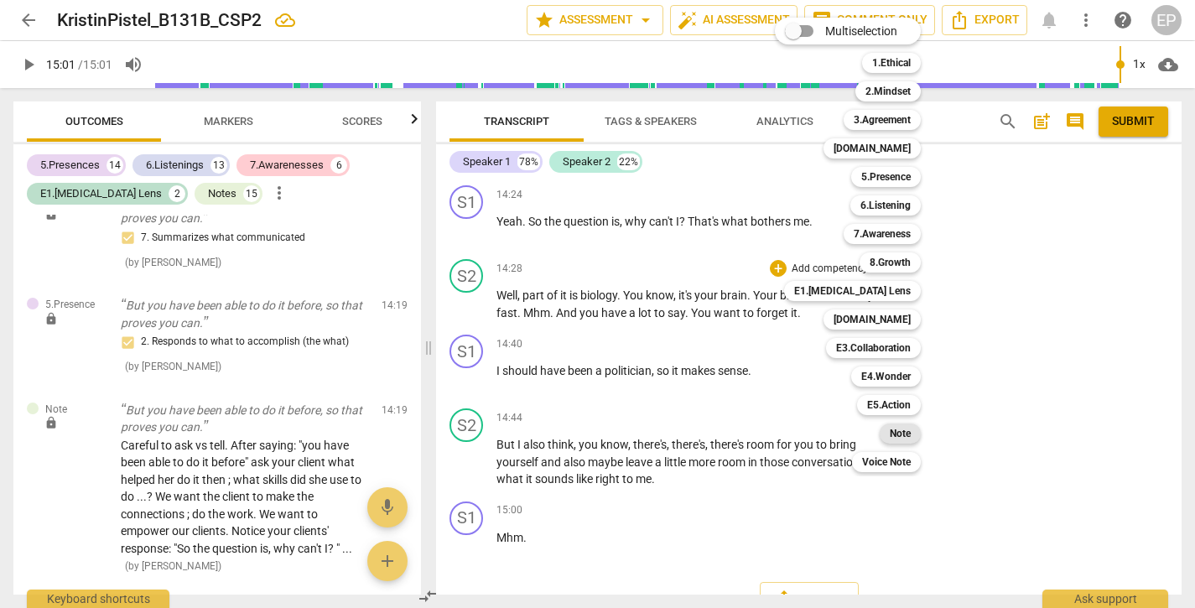
click at [908, 428] on b "Note" at bounding box center [900, 433] width 21 height 20
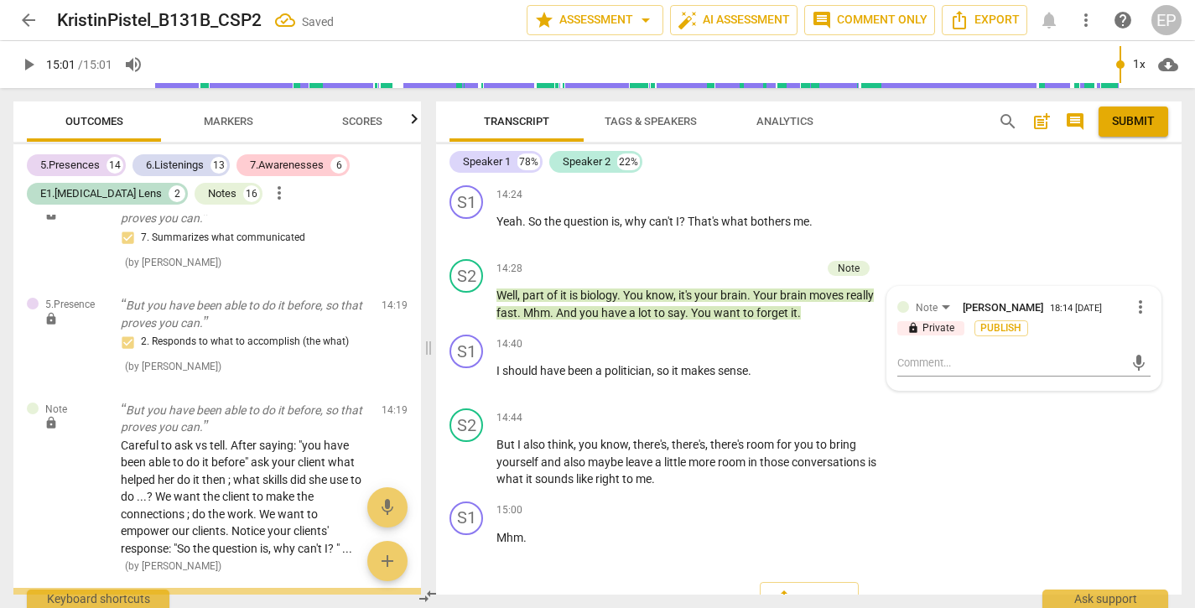
scroll to position [6583, 0]
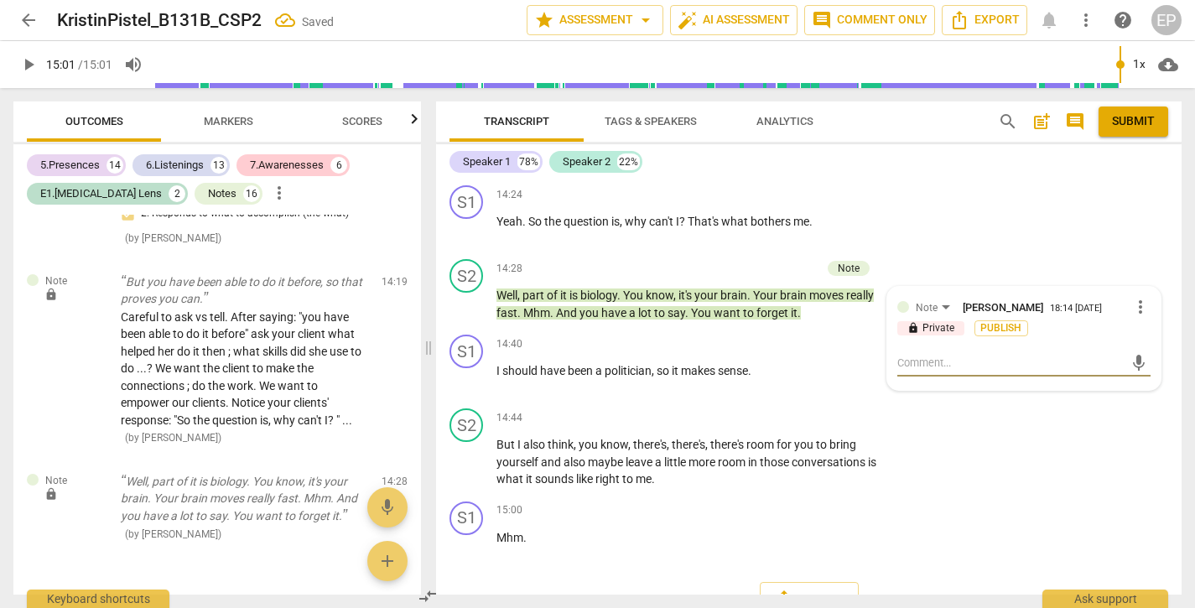
type textarea "W"
type textarea "We"
type textarea "Weh"
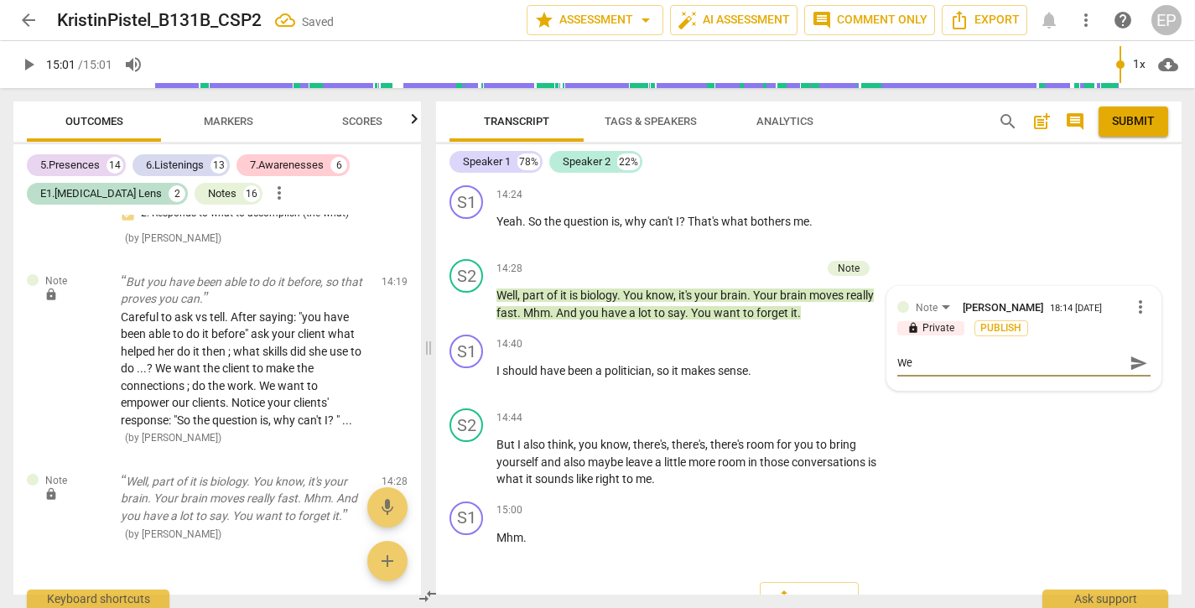
type textarea "Weh"
type textarea "We"
type textarea "W"
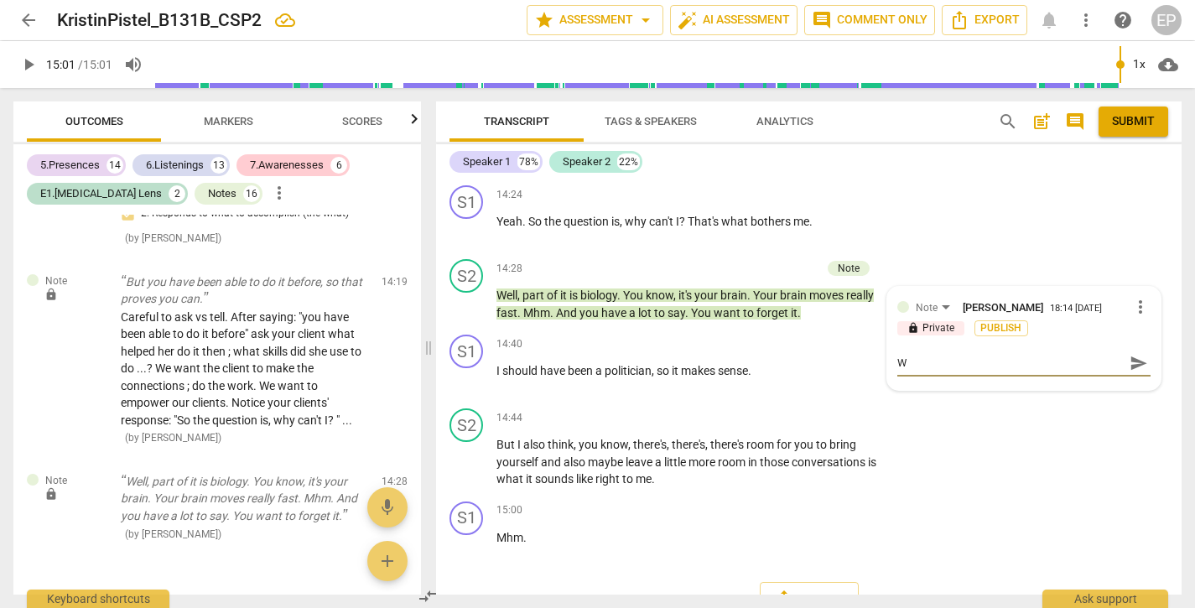
type textarea "Wh"
type textarea "Whe"
type textarea "When"
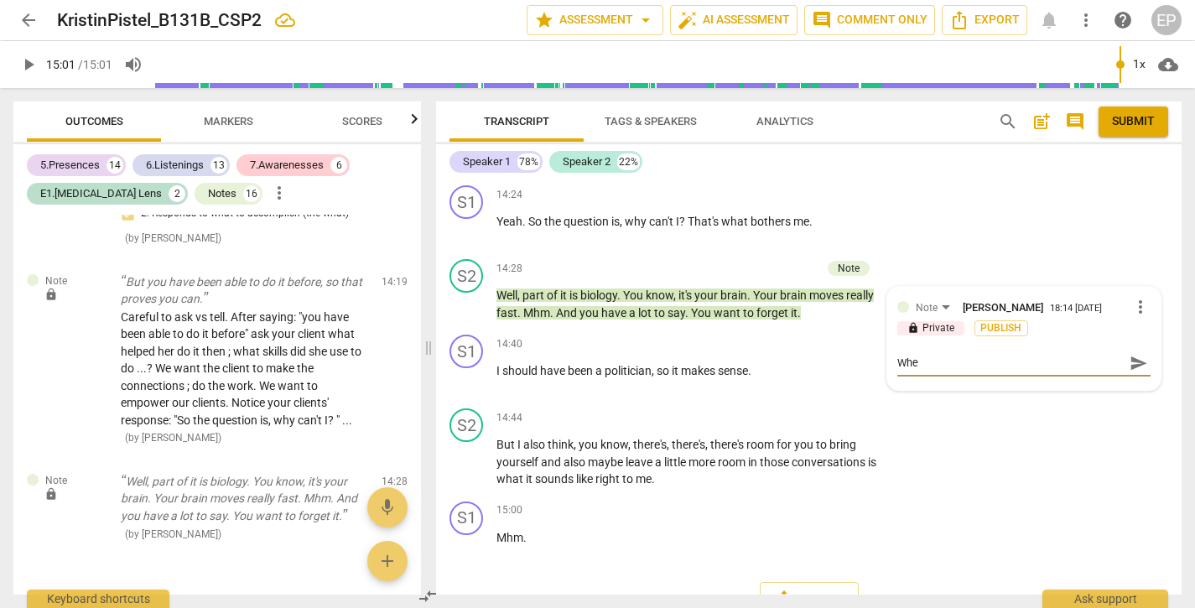
type textarea "When"
type textarea "When o"
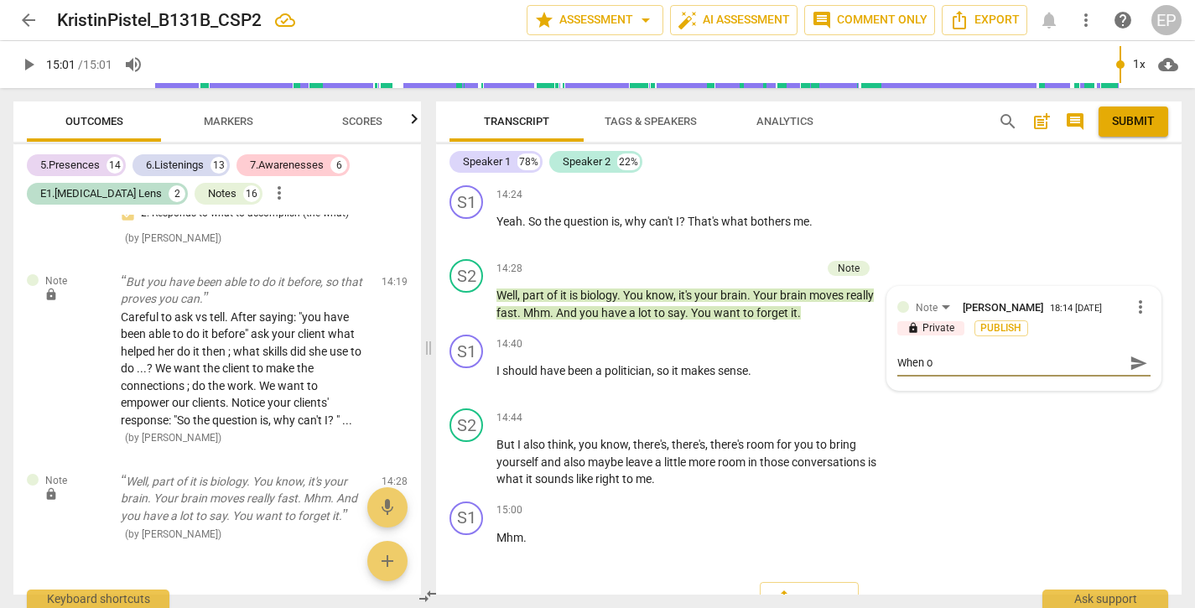
type textarea "When of"
type textarea "When off"
type textarea "When offe"
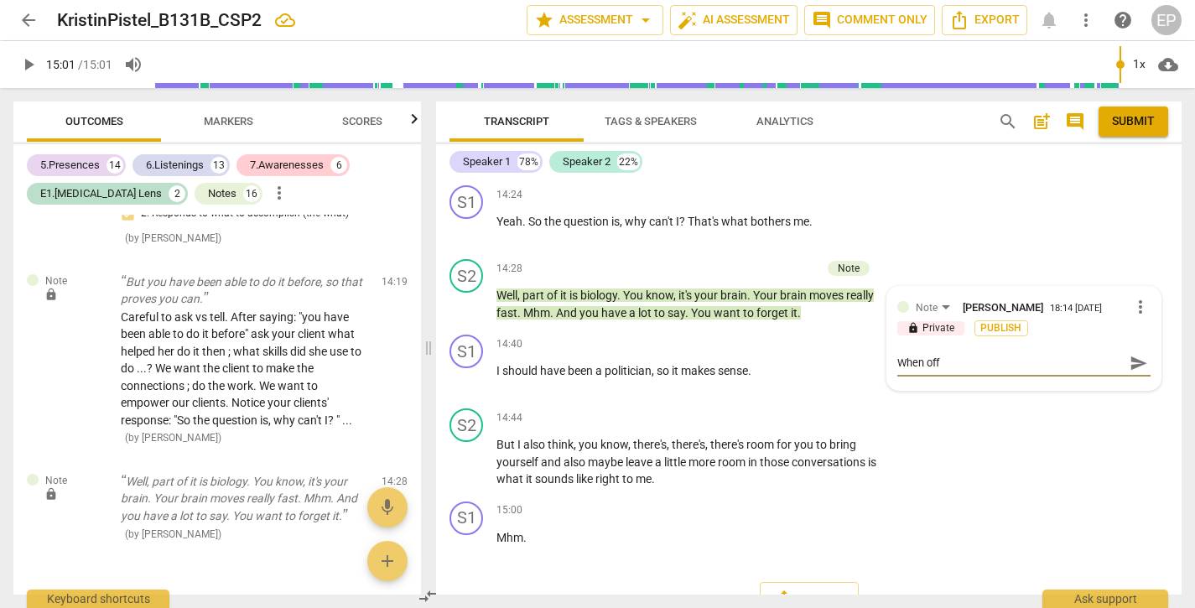
type textarea "When offe"
type textarea "When offer"
type textarea "When offeri"
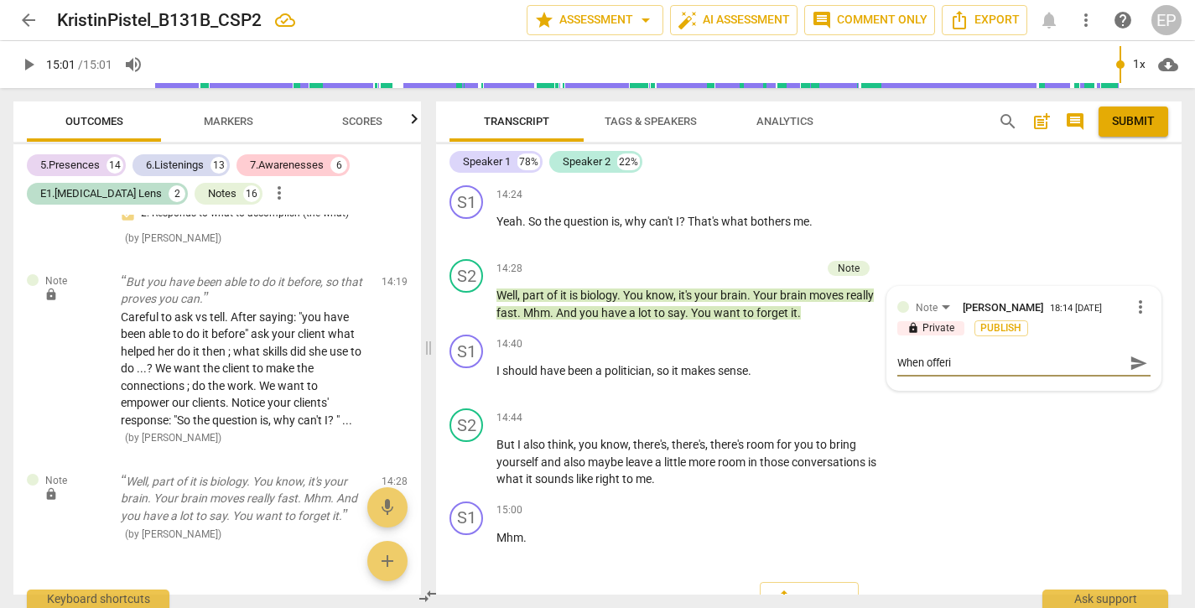
type textarea "When offerin"
type textarea "When offering"
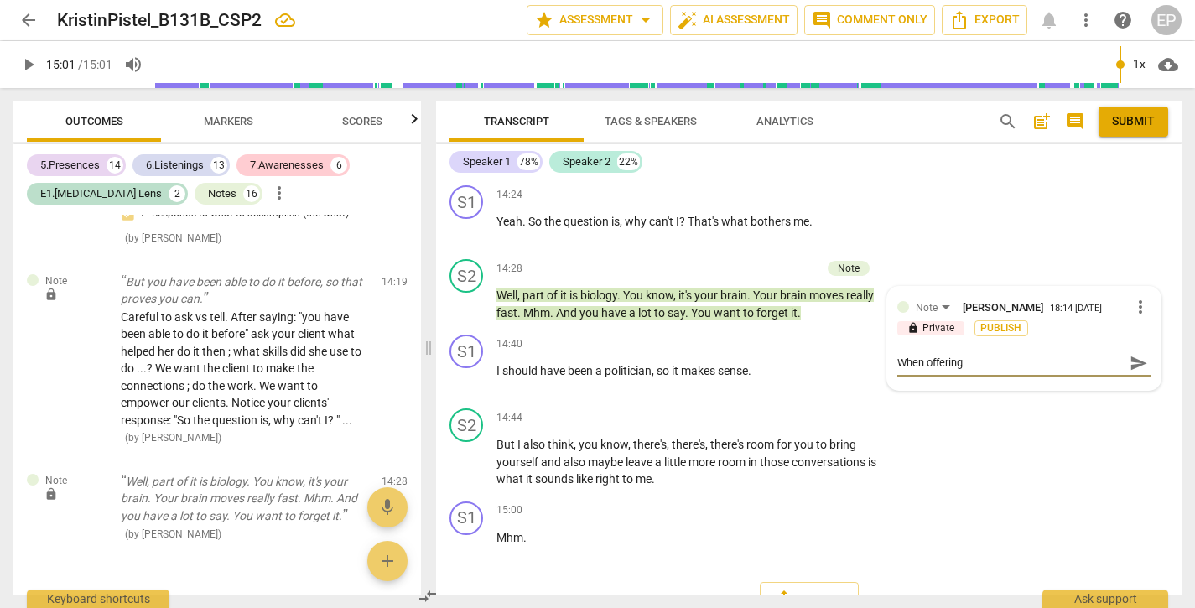
type textarea "When offering"
type textarea "When offering e"
type textarea "When offering ed"
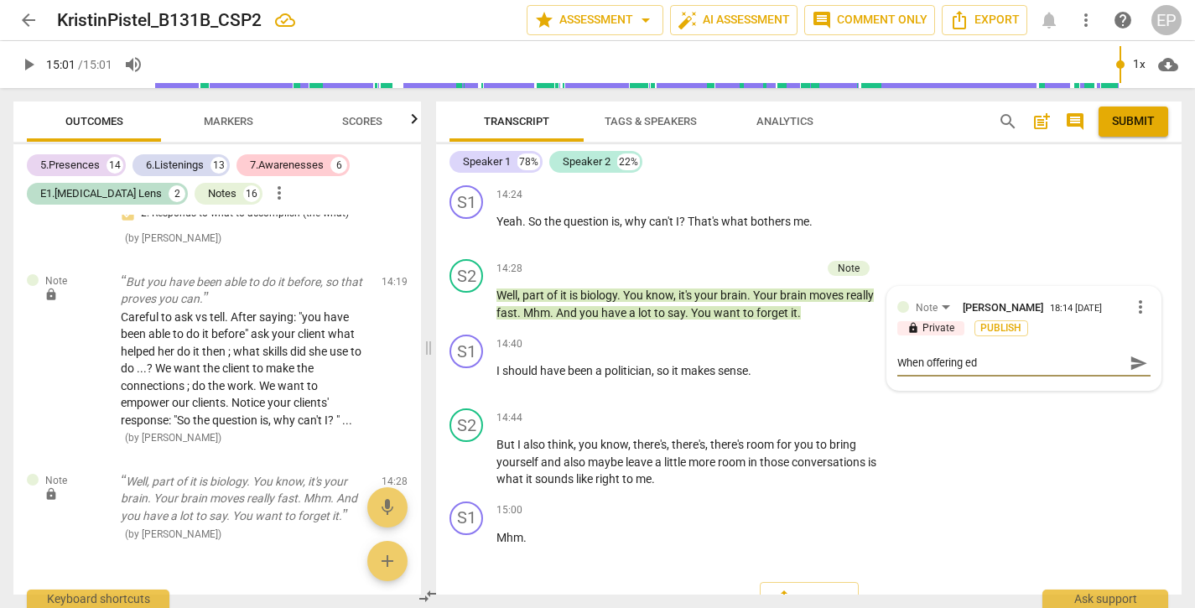
type textarea "When offering edu"
type textarea "When offering educ"
type textarea "When offering educa"
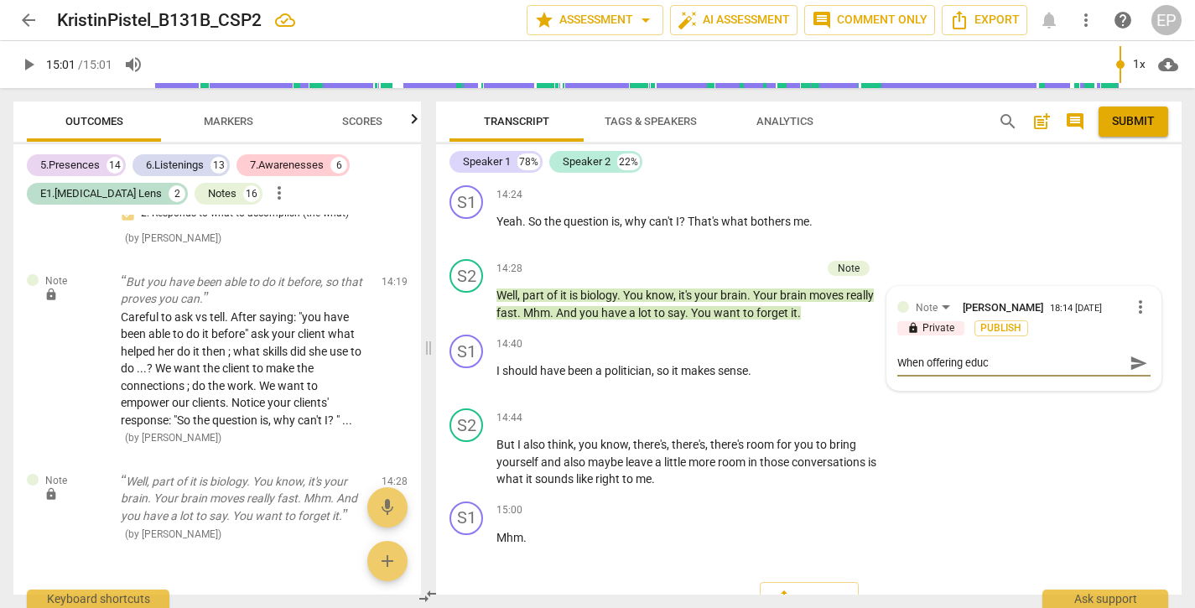
type textarea "When offering educa"
type textarea "When offering educat"
type textarea "When offering educati"
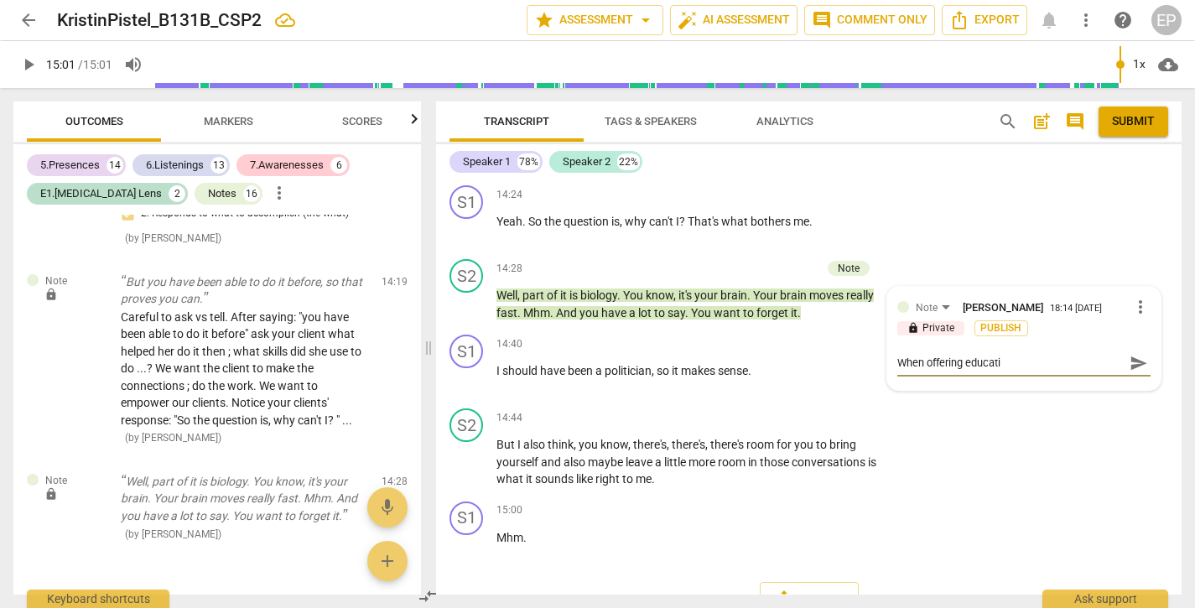
type textarea "When offering educatio"
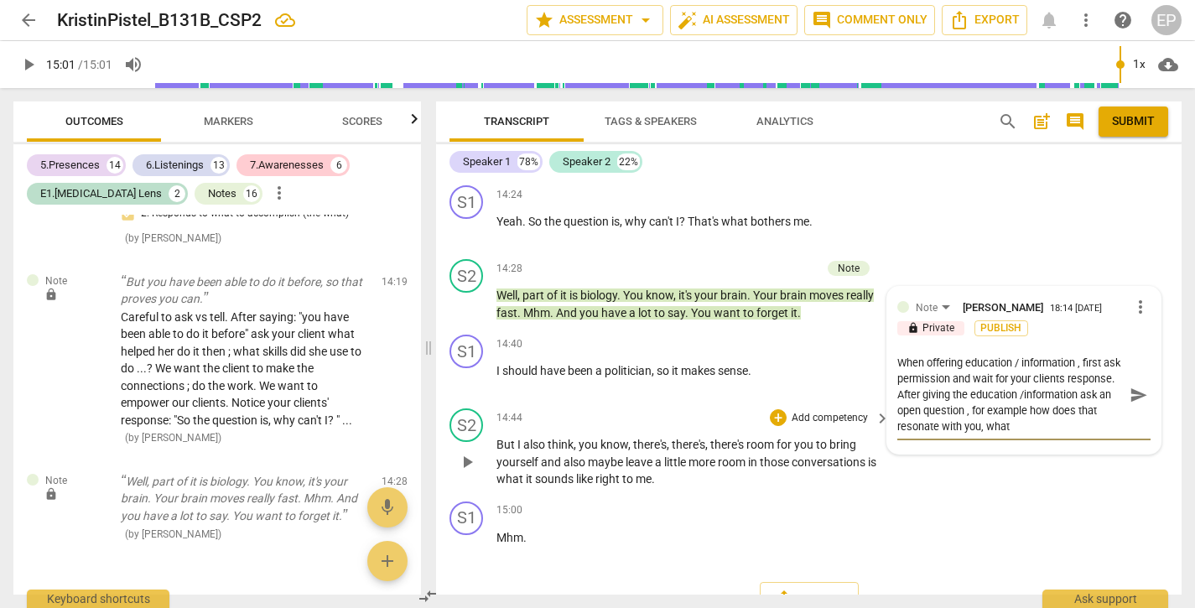
scroll to position [14, 0]
click at [935, 380] on textarea "When offering education / information , first ask permission and wait for your …" at bounding box center [1010, 395] width 226 height 80
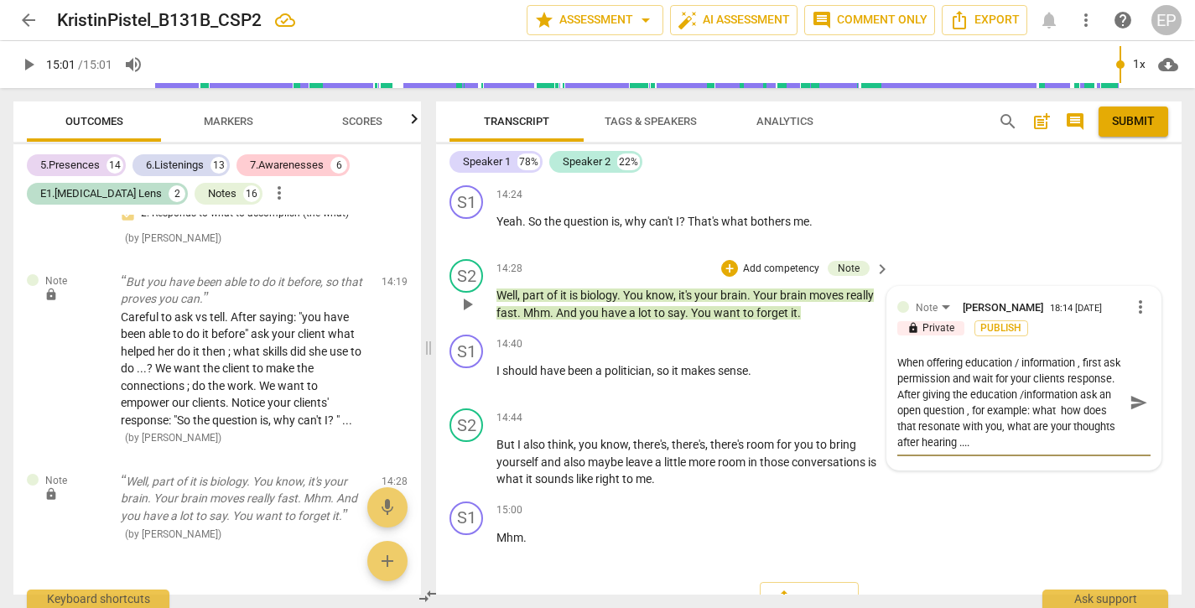
scroll to position [0, 0]
click at [1107, 409] on textarea "When offering education / information , first ask permission and wait for your …" at bounding box center [1010, 403] width 226 height 96
click at [1095, 410] on textarea "When offering education / information , first ask permission and wait for your …" at bounding box center [1010, 403] width 226 height 96
click at [726, 260] on div "+" at bounding box center [729, 268] width 17 height 17
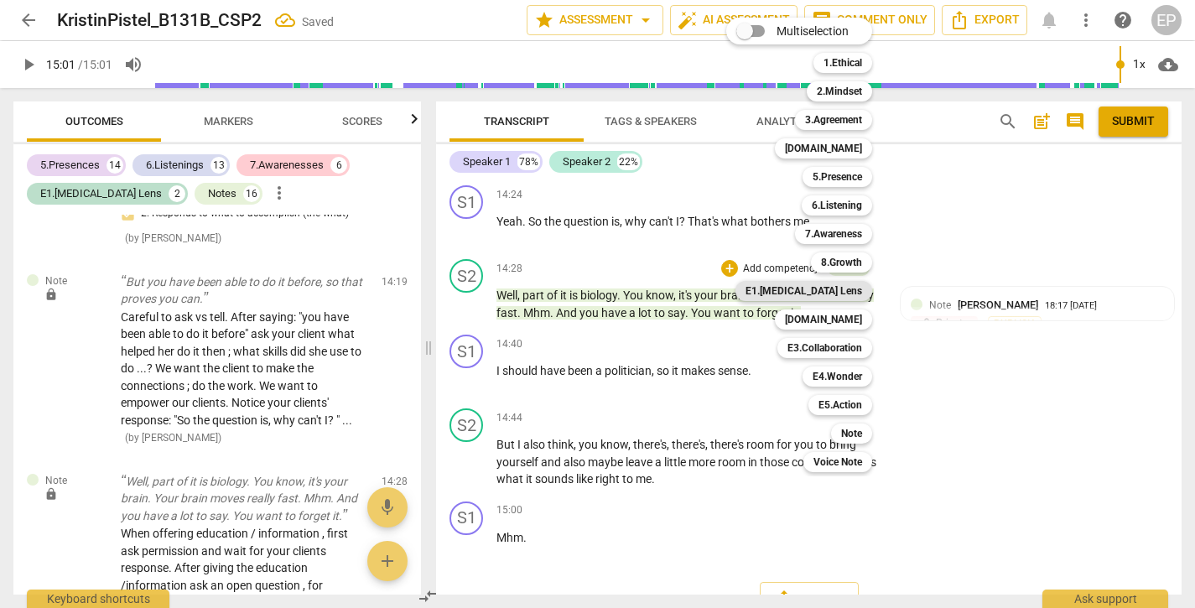
click at [833, 291] on b "E1.[MEDICAL_DATA] Lens" at bounding box center [803, 291] width 117 height 20
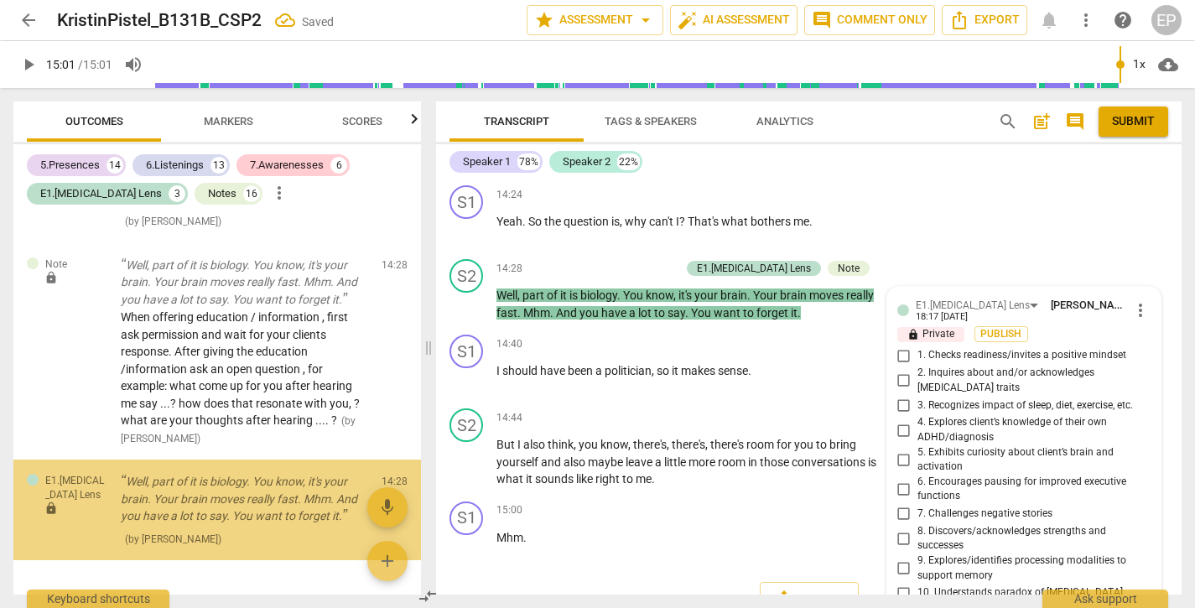
scroll to position [5359, 0]
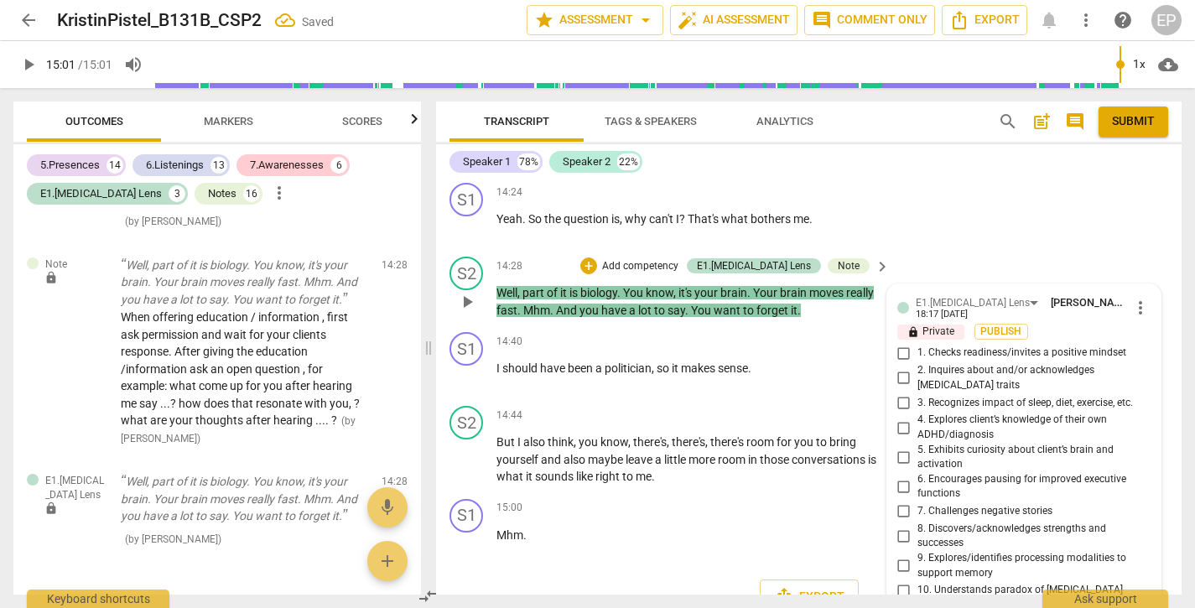
click at [833, 289] on div "S2 play_arrow pause 14:28 + Add competency E1.[MEDICAL_DATA] Lens Note keyboard…" at bounding box center [808, 287] width 745 height 75
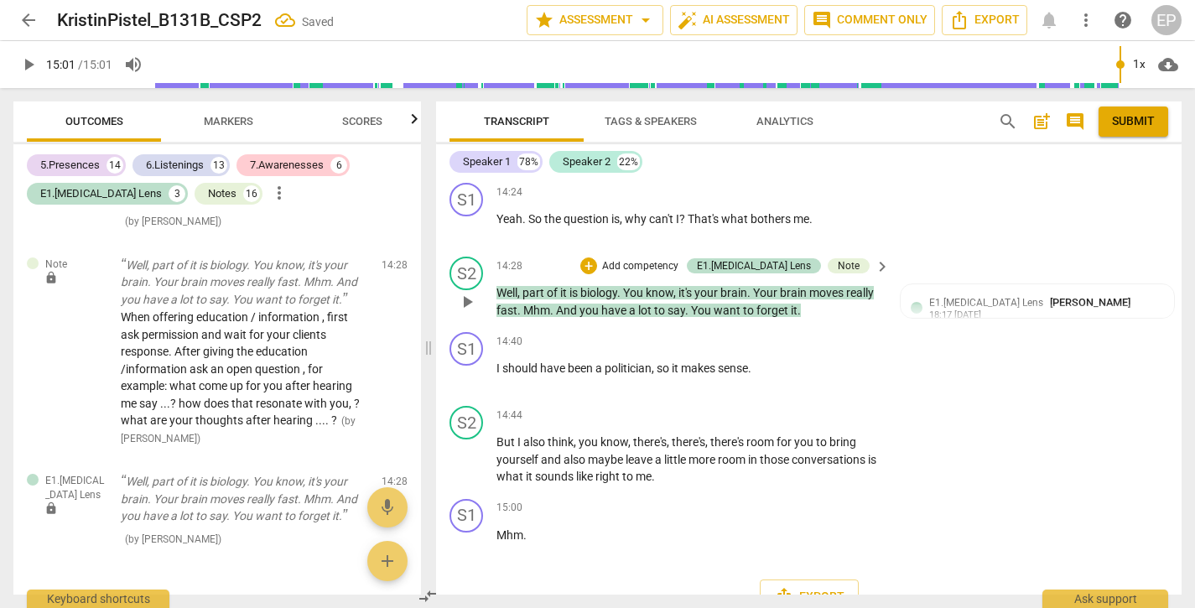
scroll to position [5356, 0]
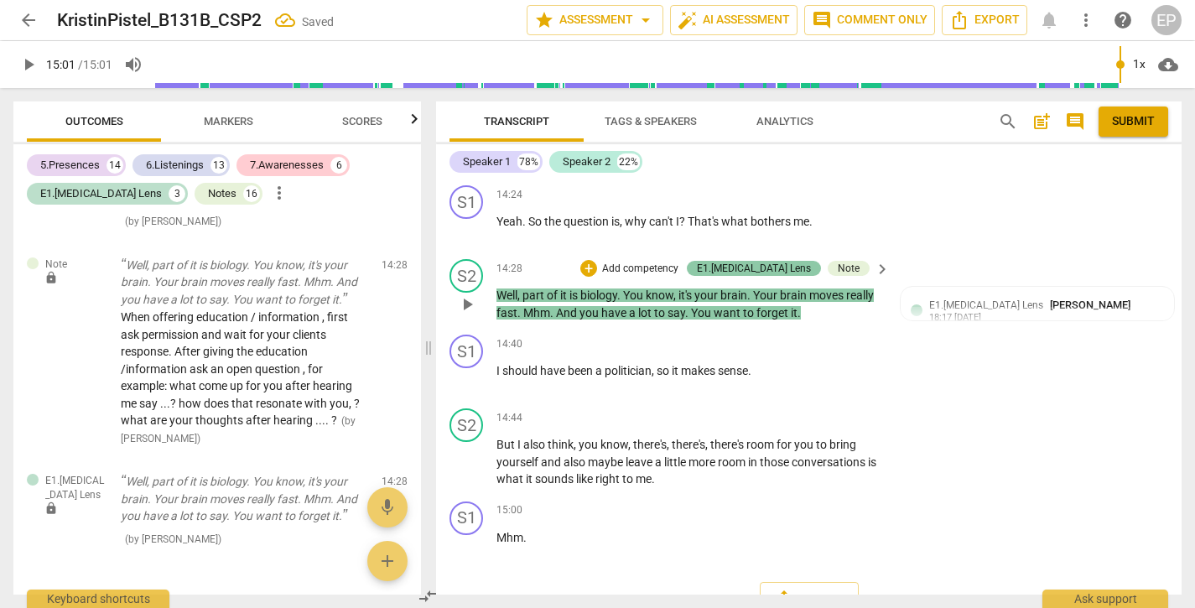
click at [772, 261] on div "E1.[MEDICAL_DATA] Lens" at bounding box center [754, 268] width 114 height 15
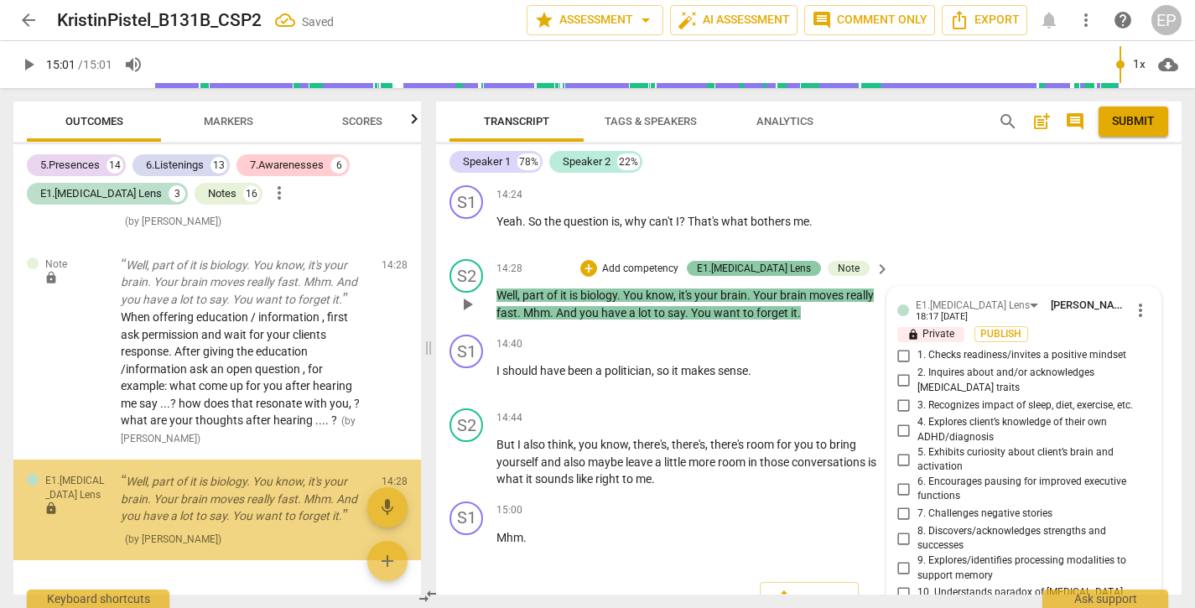
scroll to position [5359, 0]
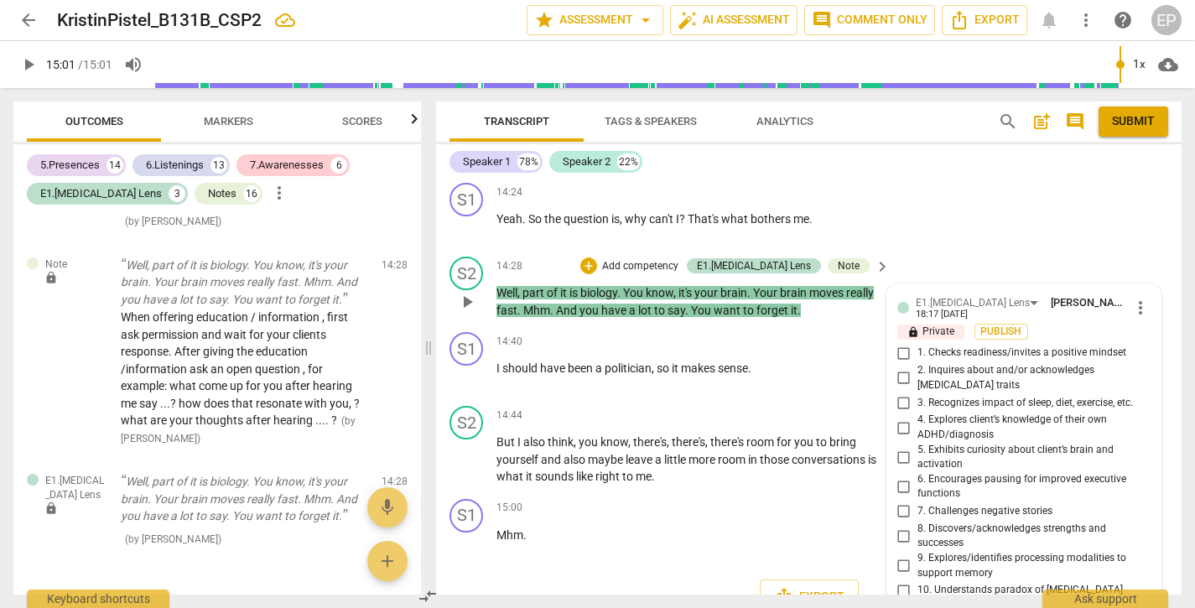
click at [1134, 298] on span "more_vert" at bounding box center [1140, 308] width 20 height 20
click at [1155, 300] on li "Delete" at bounding box center [1152, 305] width 58 height 32
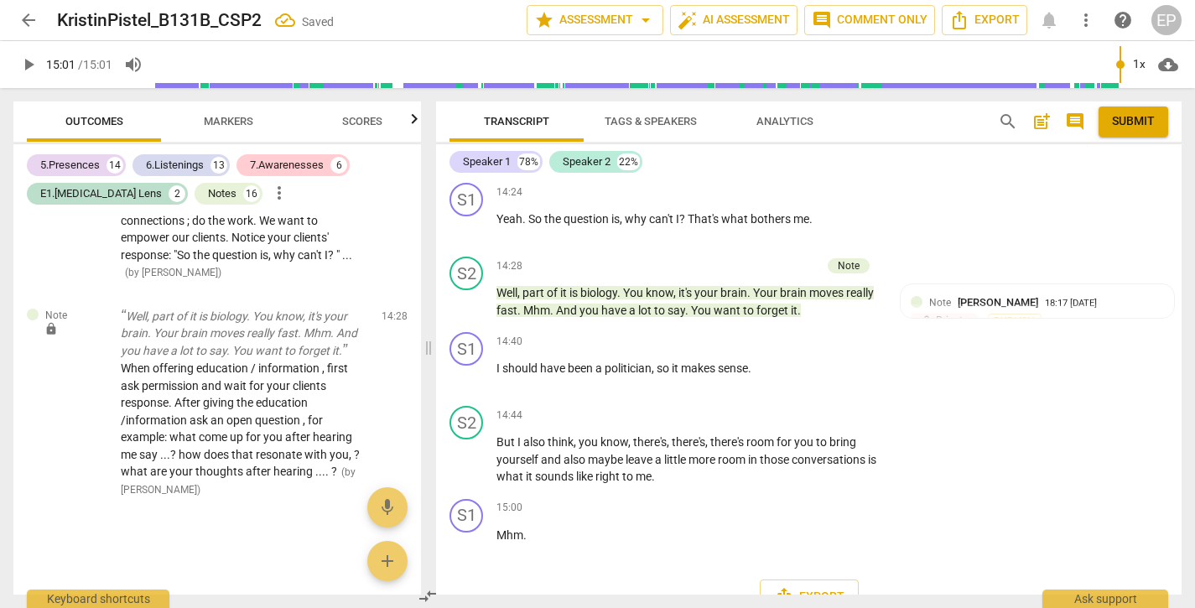
scroll to position [5356, 0]
